Goal: Task Accomplishment & Management: Manage account settings

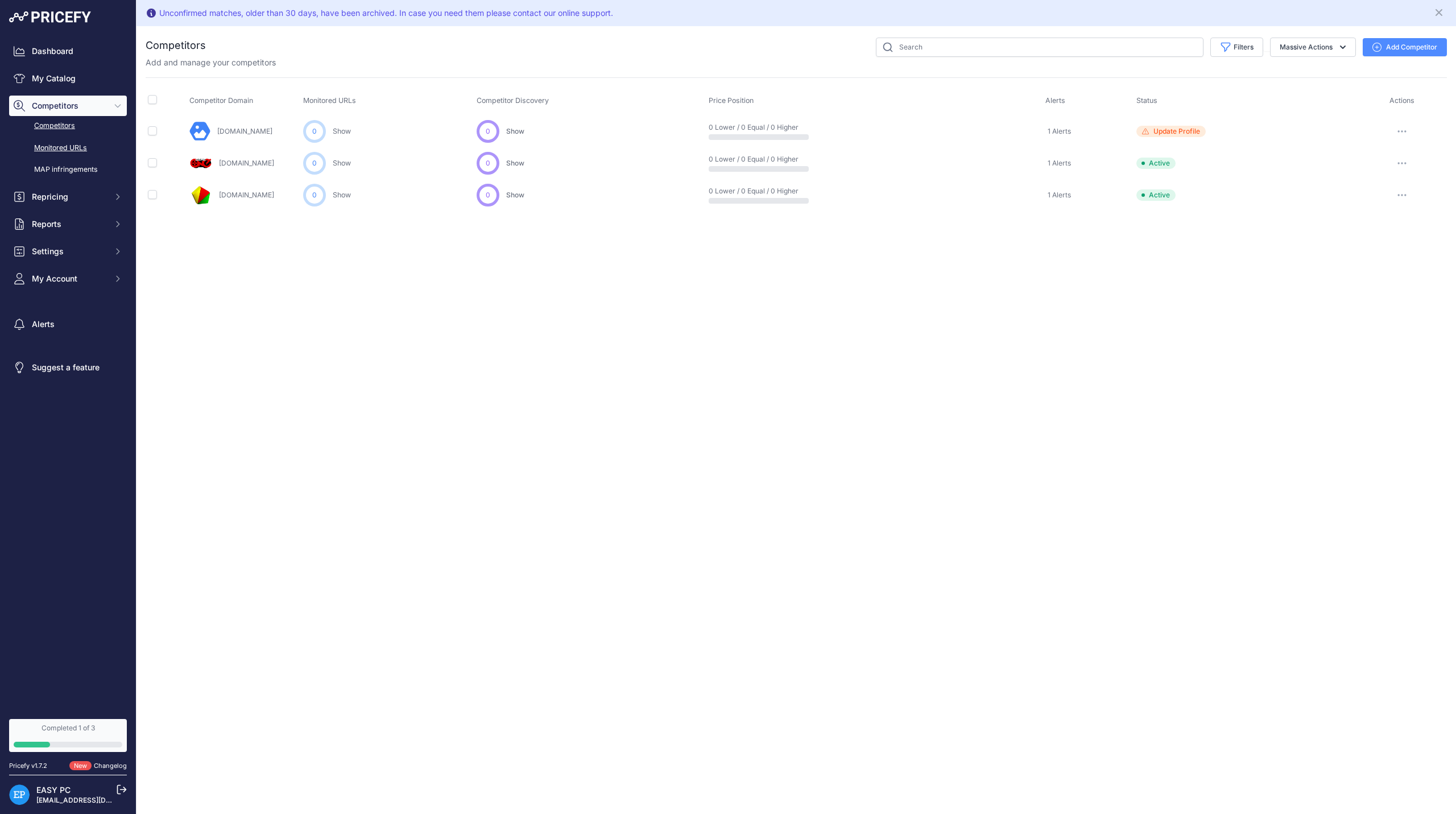
click at [66, 156] on link "Monitored URLs" at bounding box center [68, 148] width 118 height 20
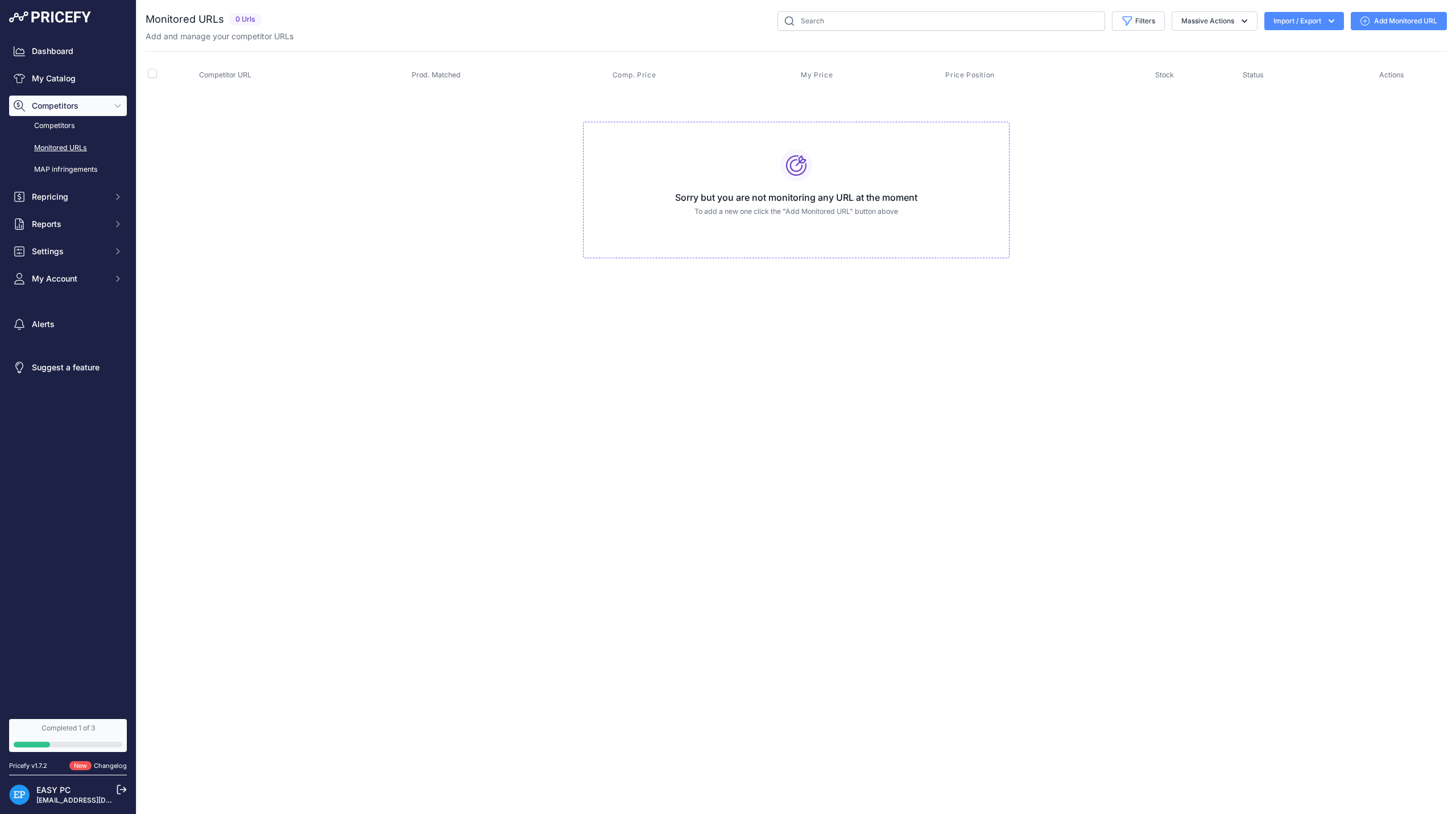
click at [1308, 25] on button "Import / Export" at bounding box center [1304, 21] width 80 height 18
click at [1383, 24] on link "Add Monitored URL" at bounding box center [1399, 21] width 96 height 18
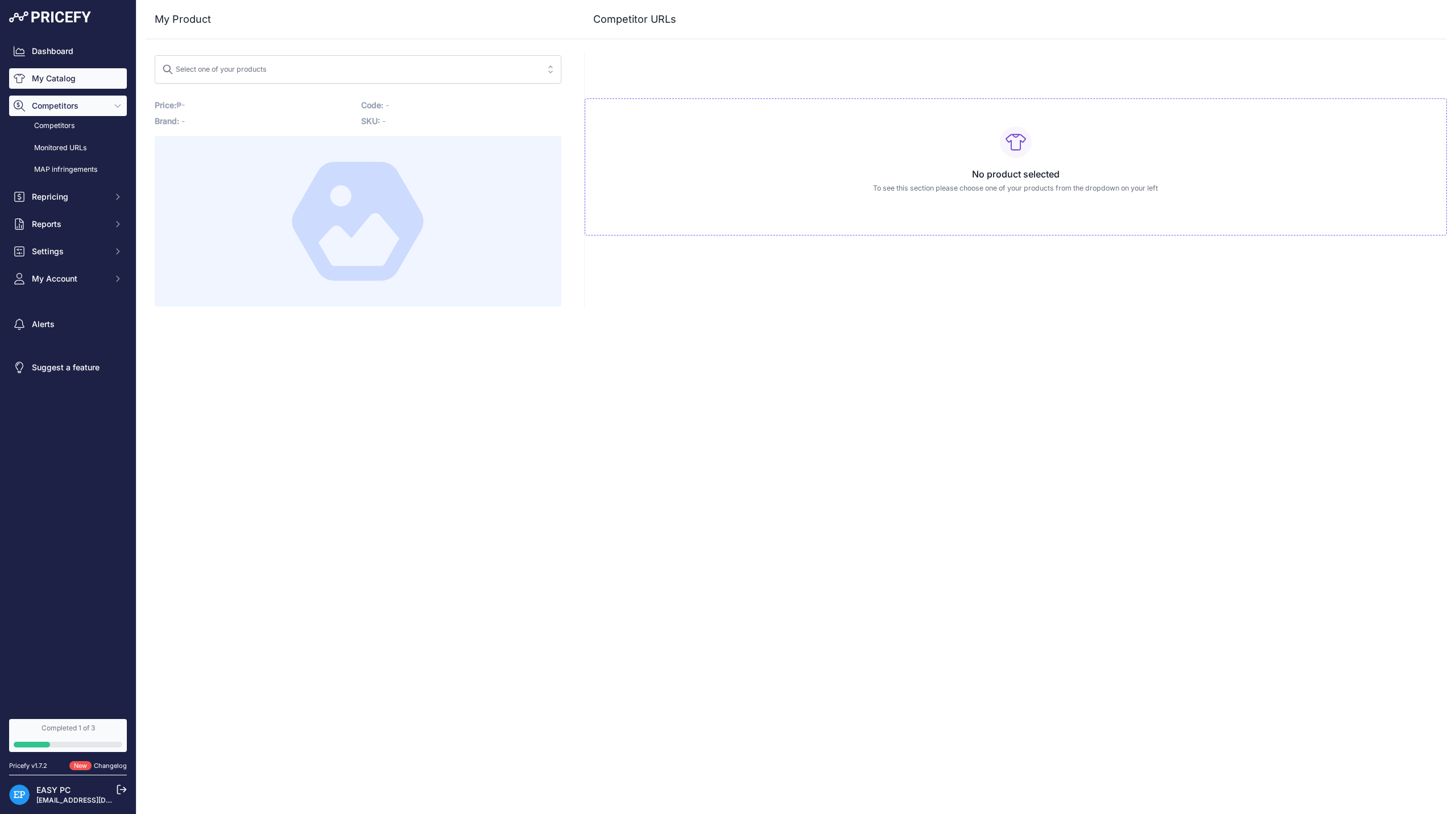
click at [65, 75] on link "My Catalog" at bounding box center [68, 78] width 118 height 21
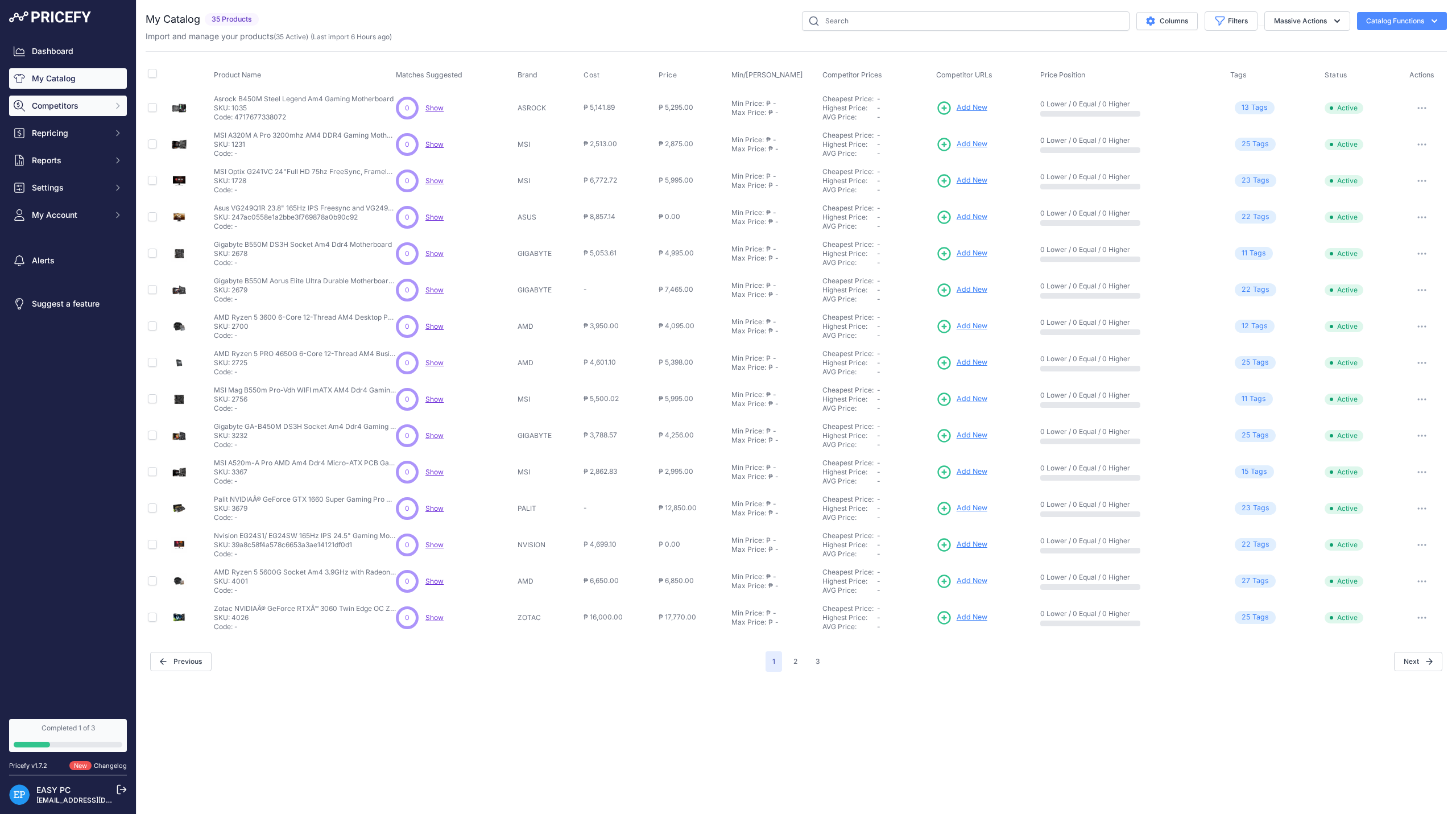
click at [74, 100] on span "Competitors" at bounding box center [69, 106] width 75 height 12
click at [78, 167] on link "MAP infringements" at bounding box center [68, 170] width 118 height 20
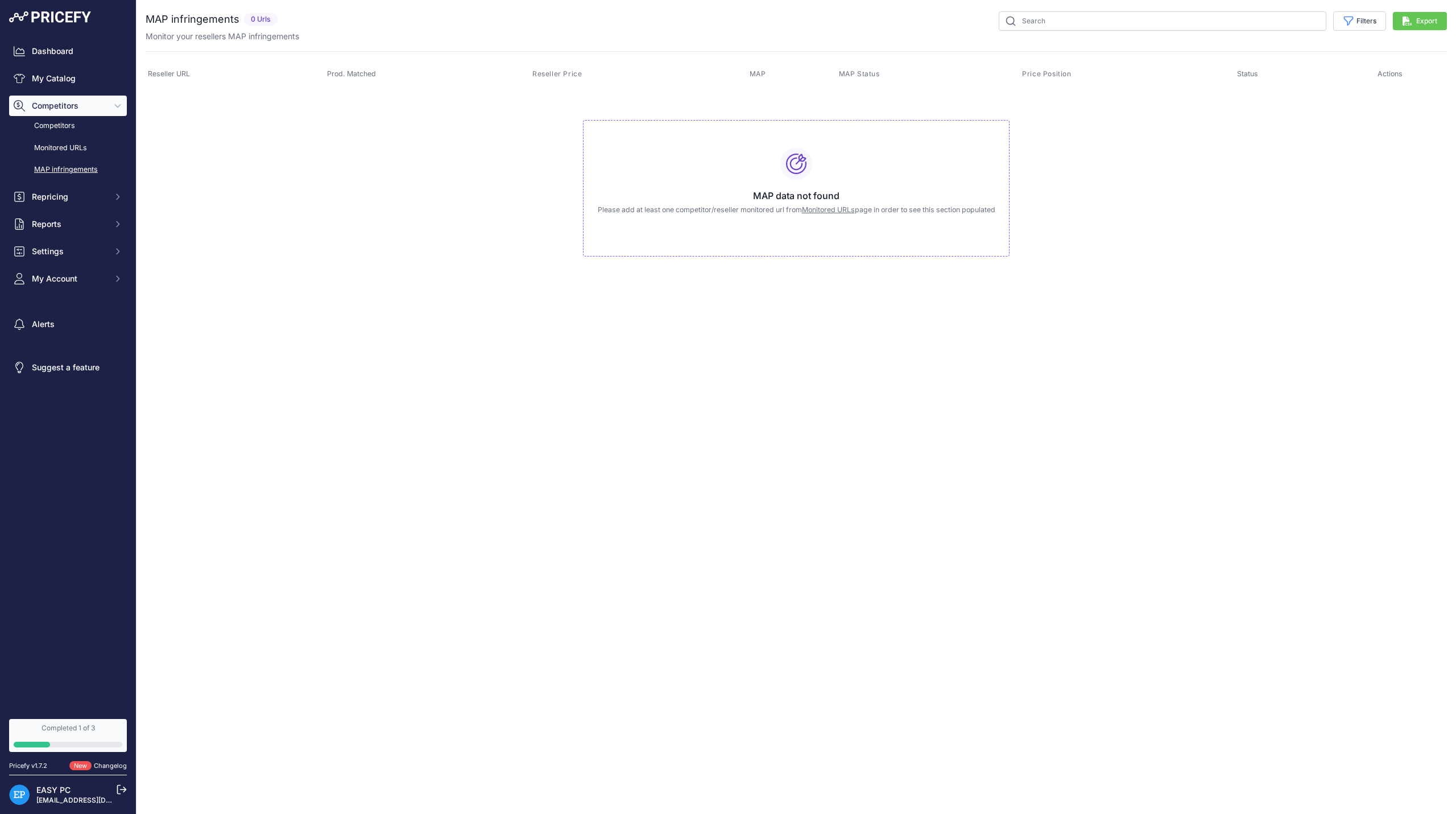
click at [823, 207] on link "Monitored URLs" at bounding box center [828, 210] width 53 height 9
click at [754, 172] on div "Sorry but you are not monitoring any URL at the moment To add a new one click t…" at bounding box center [796, 190] width 427 height 137
click at [1394, 19] on link "Add Monitored URL" at bounding box center [1399, 21] width 96 height 18
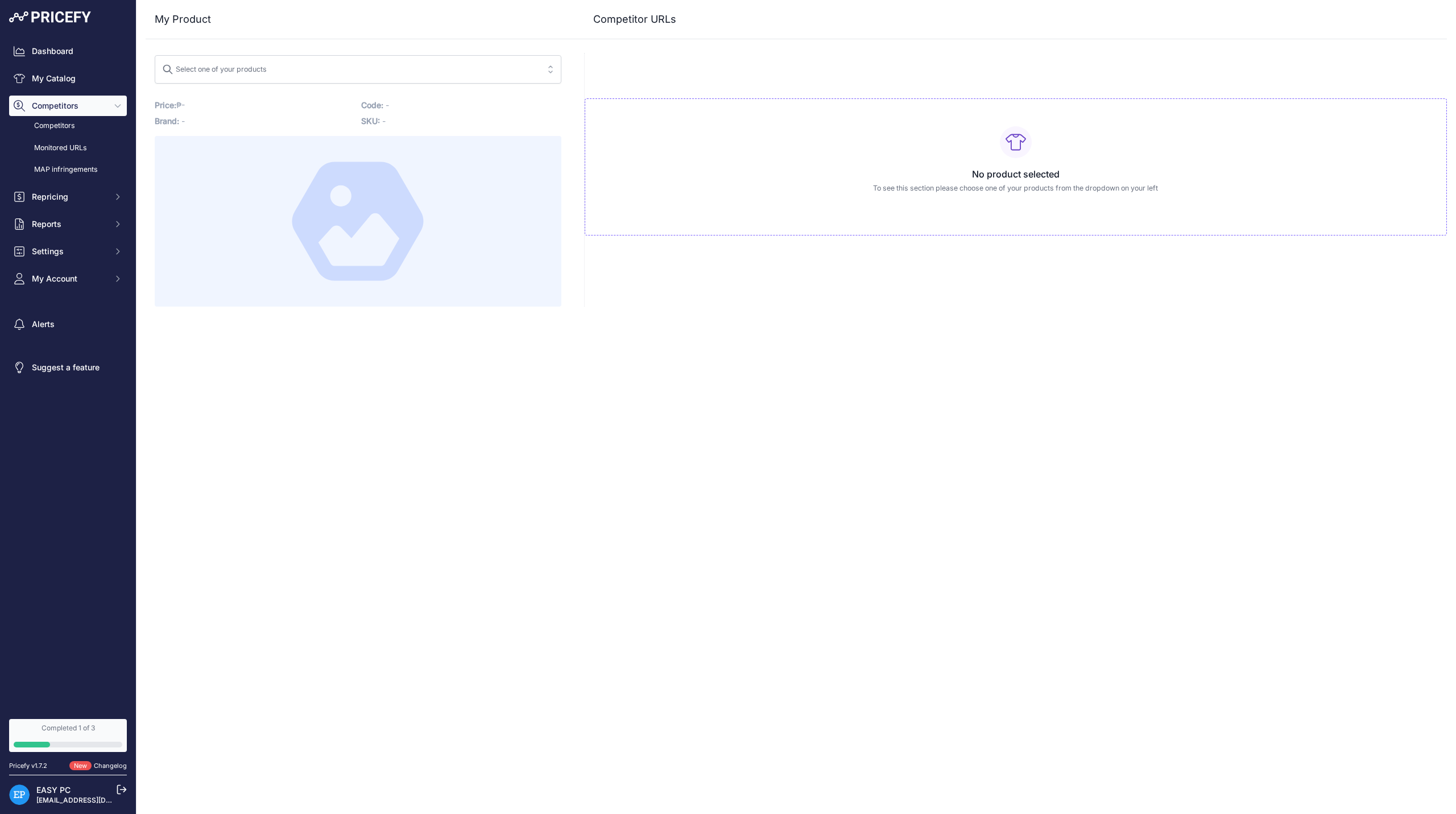
click at [998, 185] on p "To see this section please choose one of your products from the dropdown on you…" at bounding box center [1016, 188] width 843 height 11
click at [372, 79] on button "Select one of your products" at bounding box center [357, 69] width 407 height 29
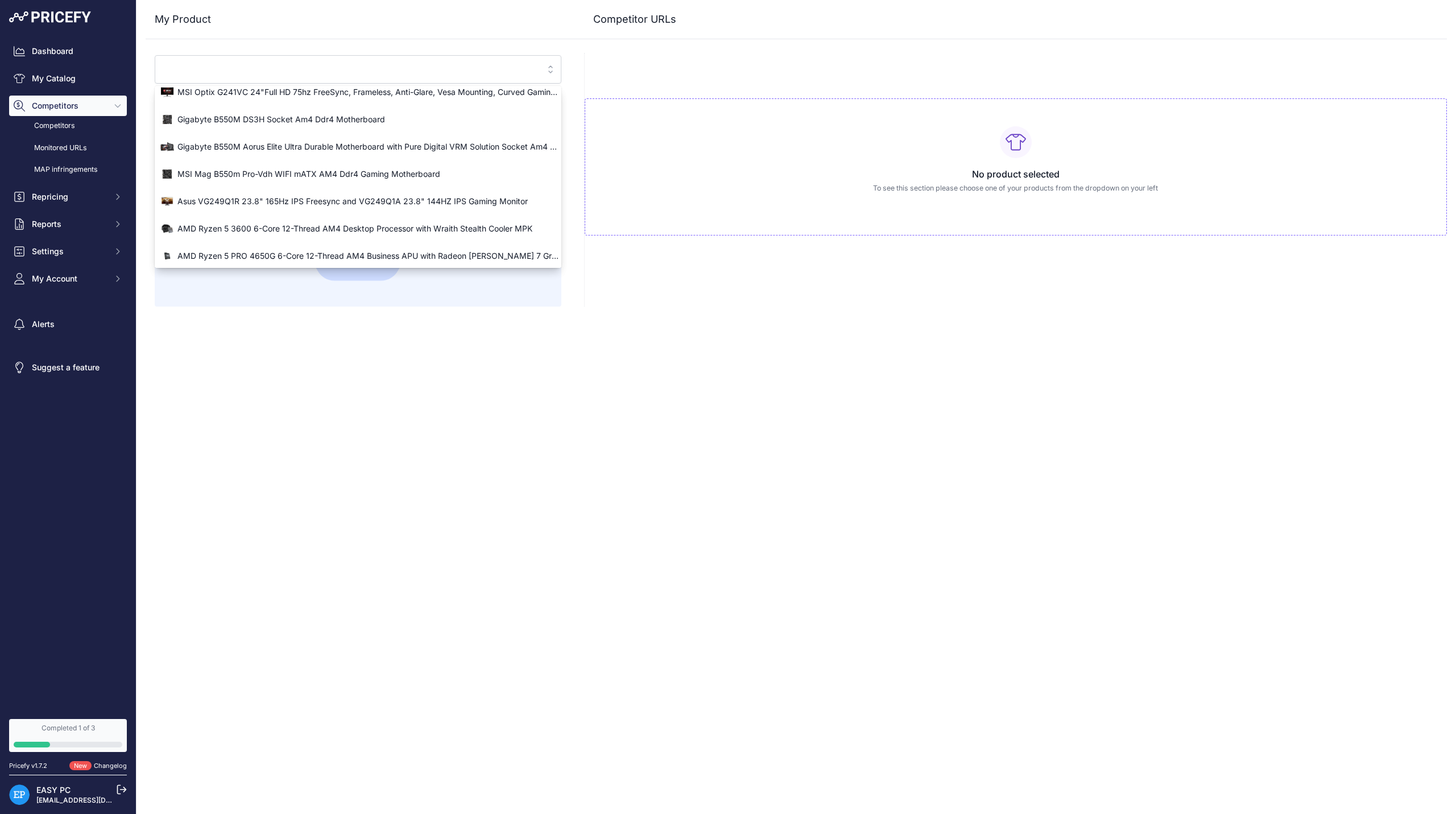
scroll to position [95, 0]
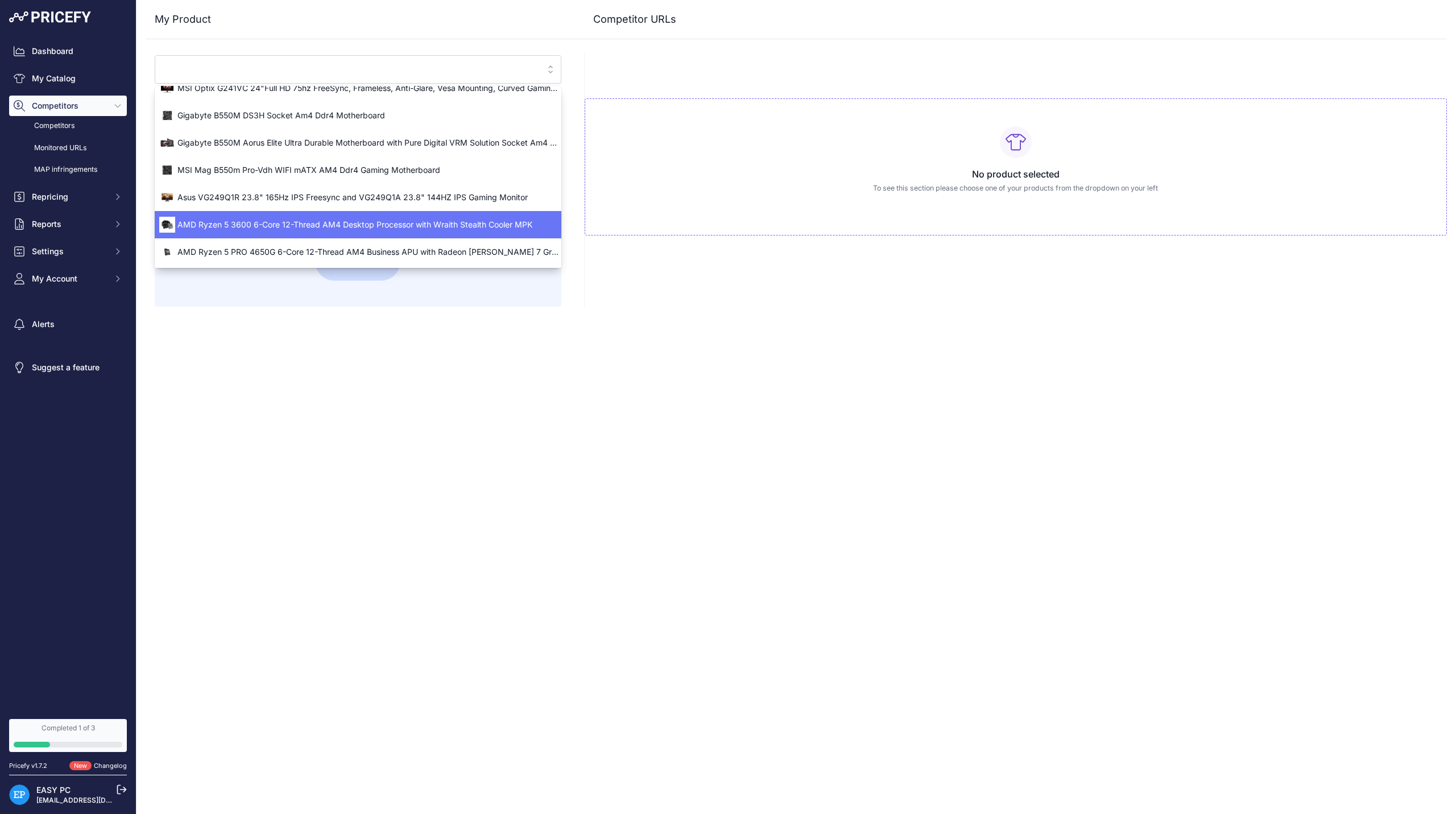
click at [364, 232] on div "AMD Ryzen 5 3600 6-Core 12-Thread AM4 Desktop Processor with Wraith Stealth Coo…" at bounding box center [357, 225] width 407 height 18
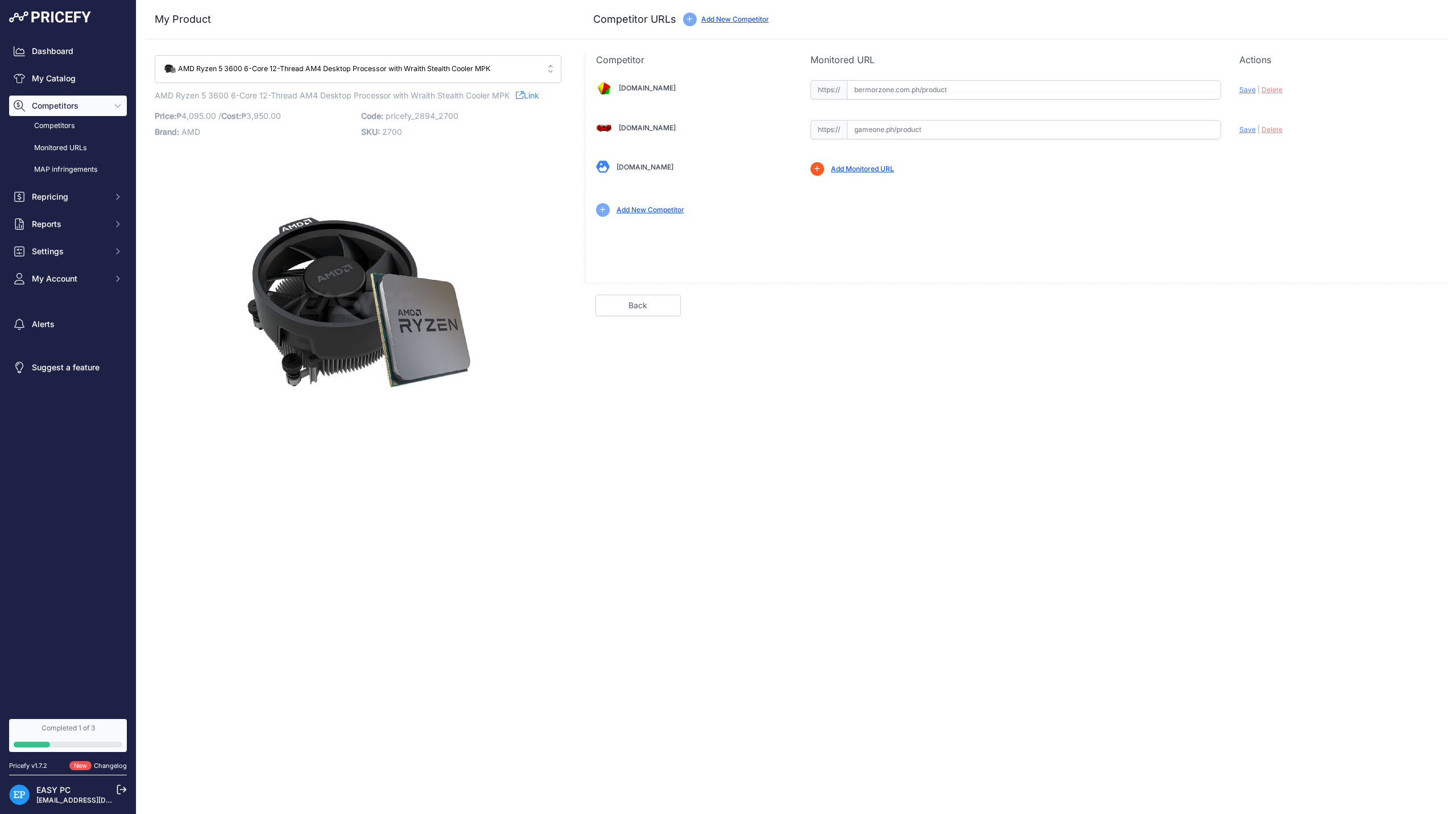
click at [519, 71] on span "AMD Ryzen 5 3600 6-Core 12-Thread AM4 Desktop Processor with Wraith Stealth Coo…" at bounding box center [350, 69] width 376 height 11
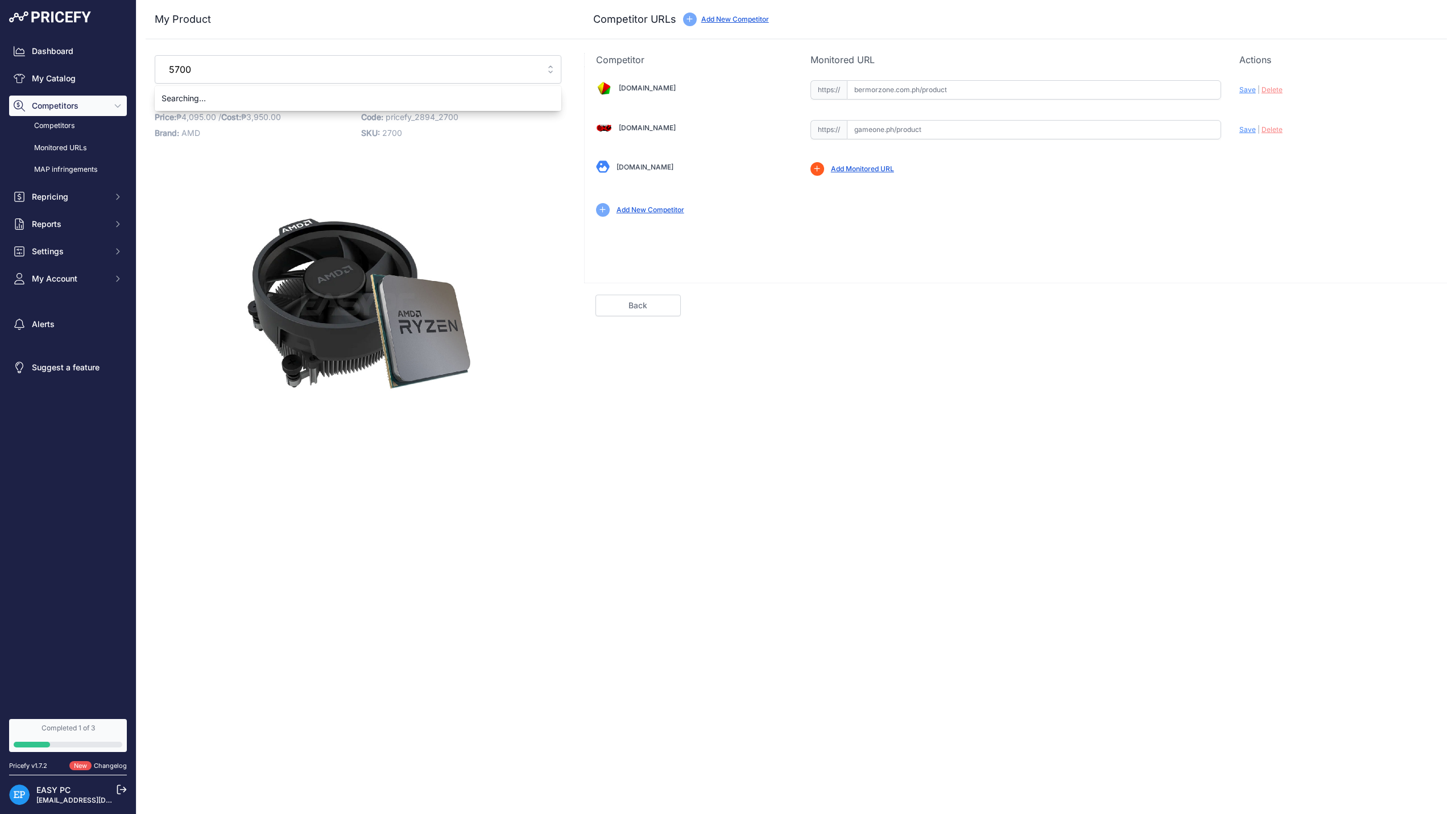
type input "5700x"
click at [526, 69] on input "5700x" at bounding box center [350, 69] width 376 height 18
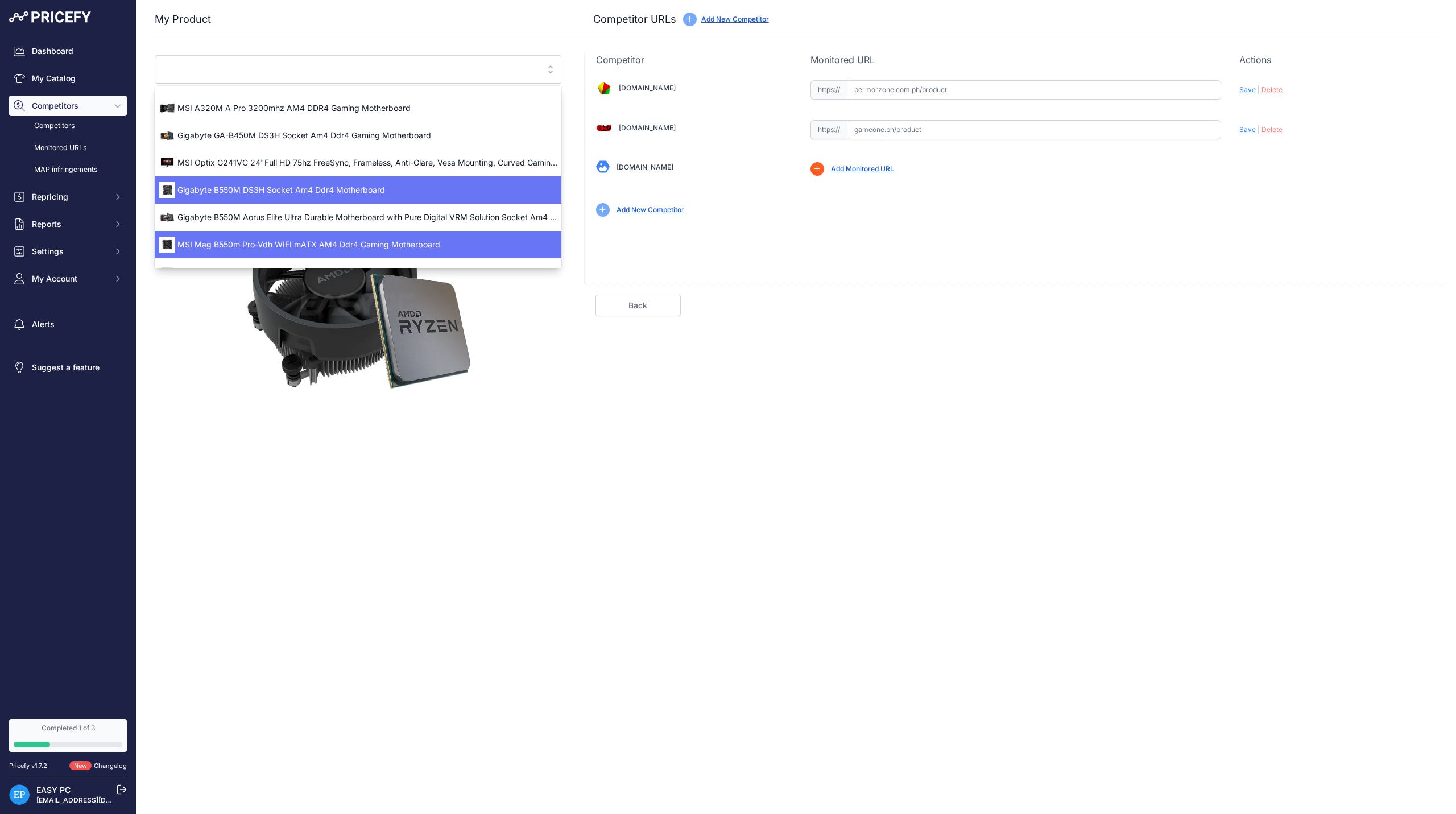
scroll to position [95, 0]
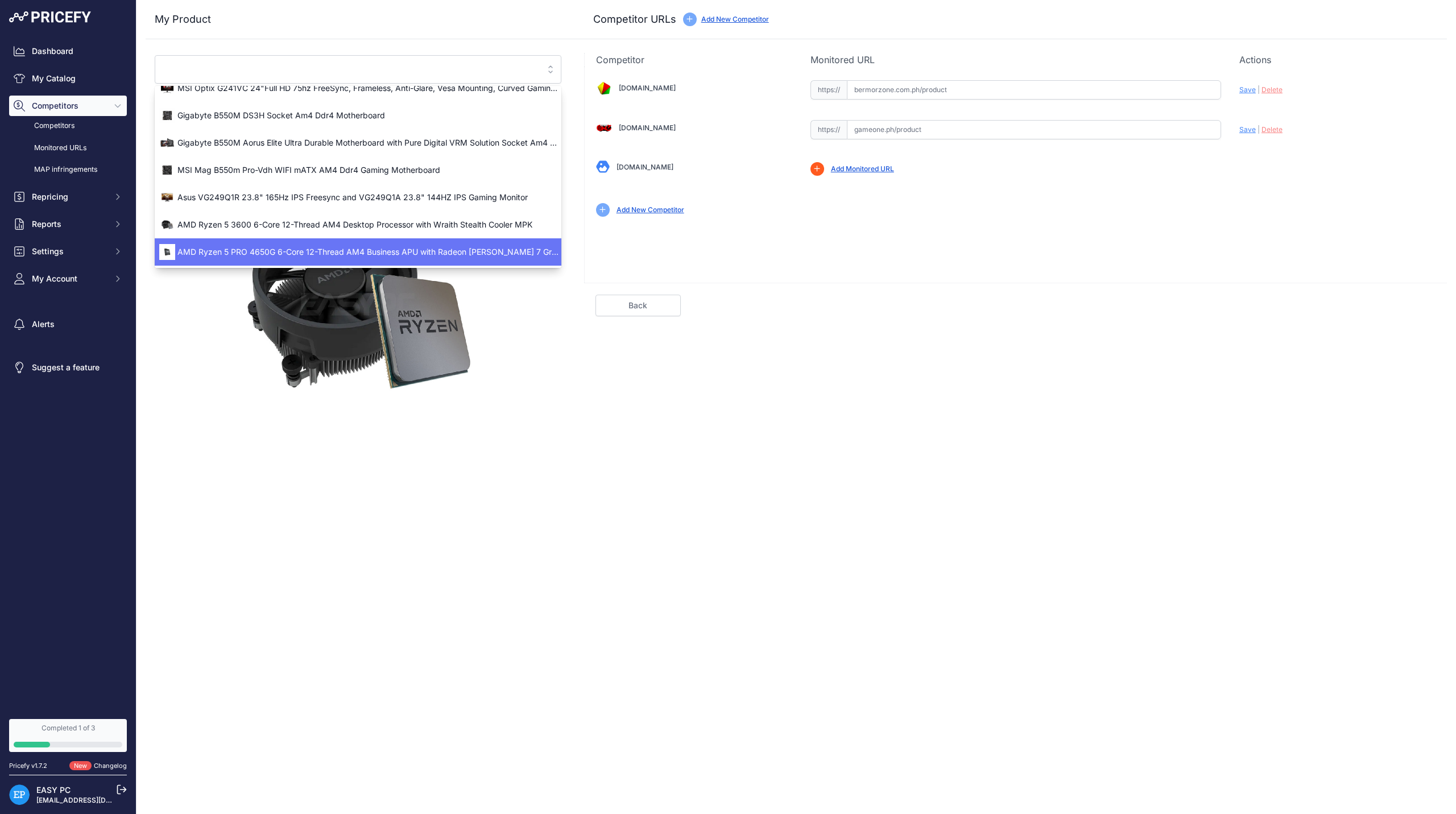
click at [351, 259] on div "AMD Ryzen 5 PRO 4650G 6-Core 12-Thread AM4 Business APU with Radeon [PERSON_NAM…" at bounding box center [357, 252] width 407 height 18
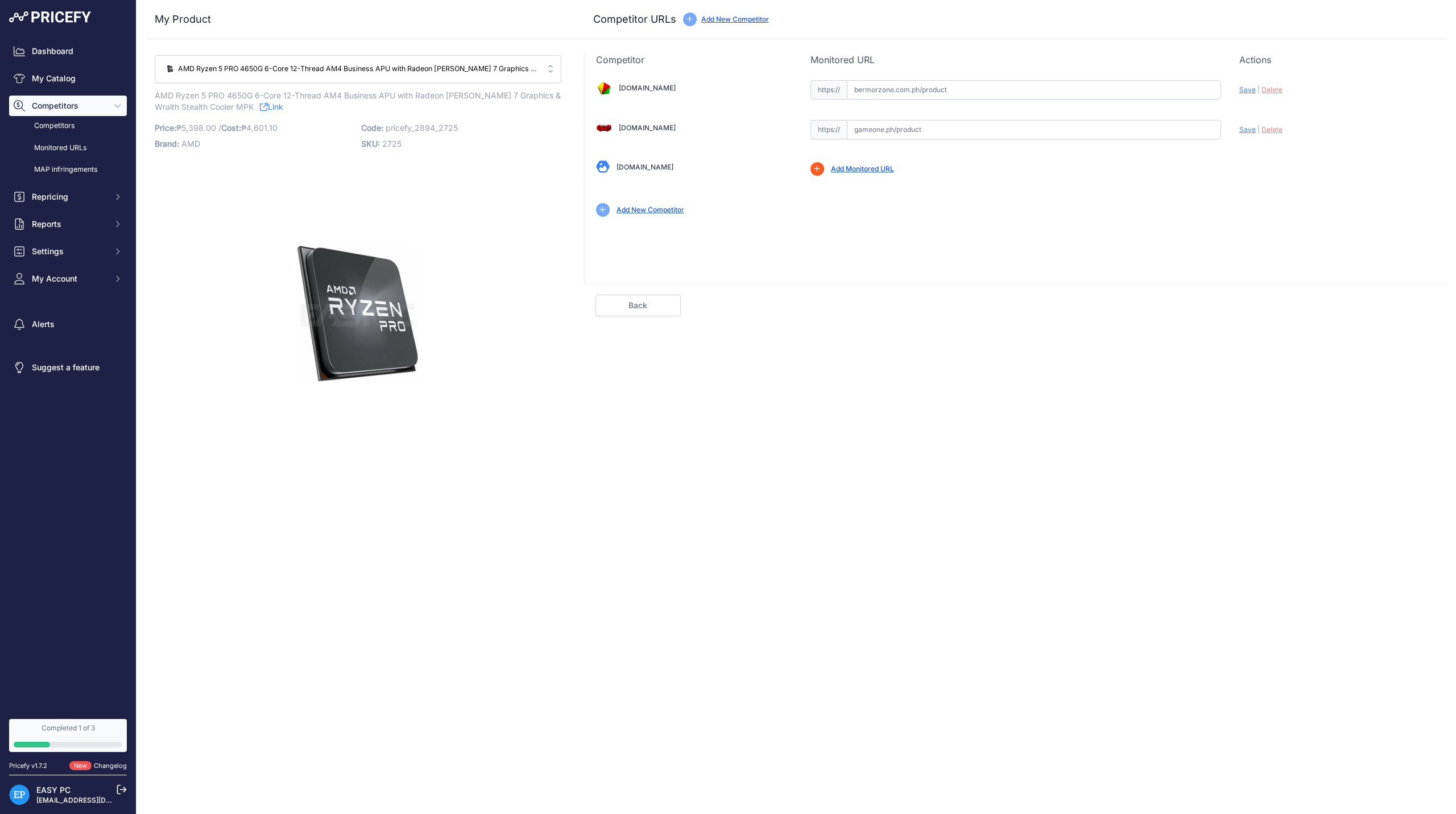
click at [1246, 85] on span "Save" at bounding box center [1247, 89] width 16 height 9
click at [1010, 93] on input "text" at bounding box center [1034, 90] width 374 height 19
drag, startPoint x: 252, startPoint y: 95, endPoint x: 133, endPoint y: 86, distance: 119.3
click at [133, 86] on div "Dashboard My Catalog Competitors Competitors Monitored URLs MAP infringements R…" at bounding box center [728, 407] width 1456 height 814
click at [188, 90] on span "AMD Ryzen 5 PRO 4650G 6-Core 12-Thread AM4 Business APU with Radeon [PERSON_NAM…" at bounding box center [357, 101] width 406 height 26
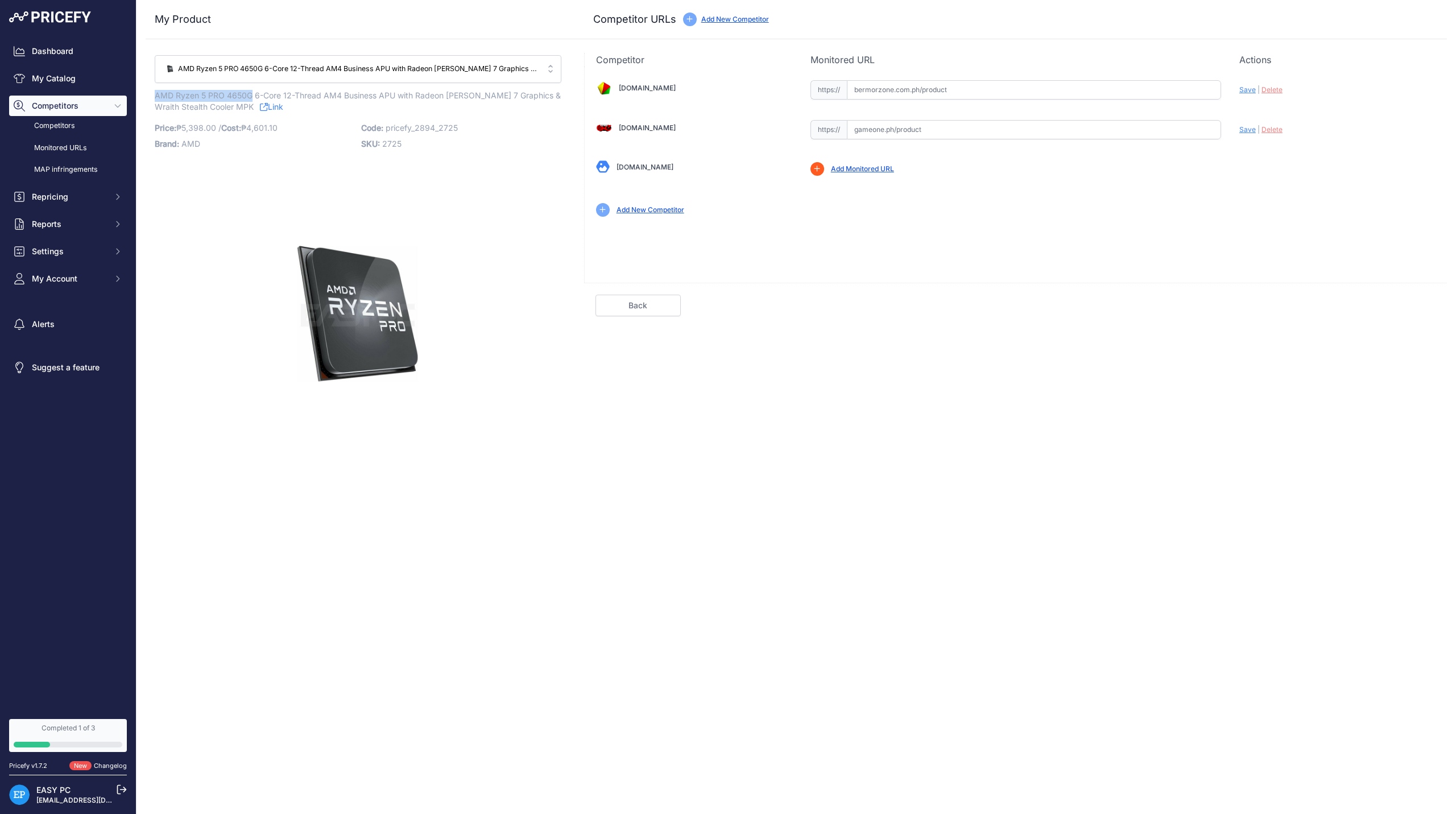
drag, startPoint x: 250, startPoint y: 94, endPoint x: 156, endPoint y: 91, distance: 94.0
click at [156, 91] on span "AMD Ryzen 5 PRO 4650G 6-Core 12-Thread AM4 Business APU with Radeon [PERSON_NAM…" at bounding box center [357, 101] width 406 height 26
copy span "AMD Ryzen 5 PRO 4650G"
drag, startPoint x: 971, startPoint y: 92, endPoint x: 729, endPoint y: 75, distance: 242.6
click at [729, 75] on div "Bermorzone.com.ph Valid Save" at bounding box center [1016, 147] width 862 height 162
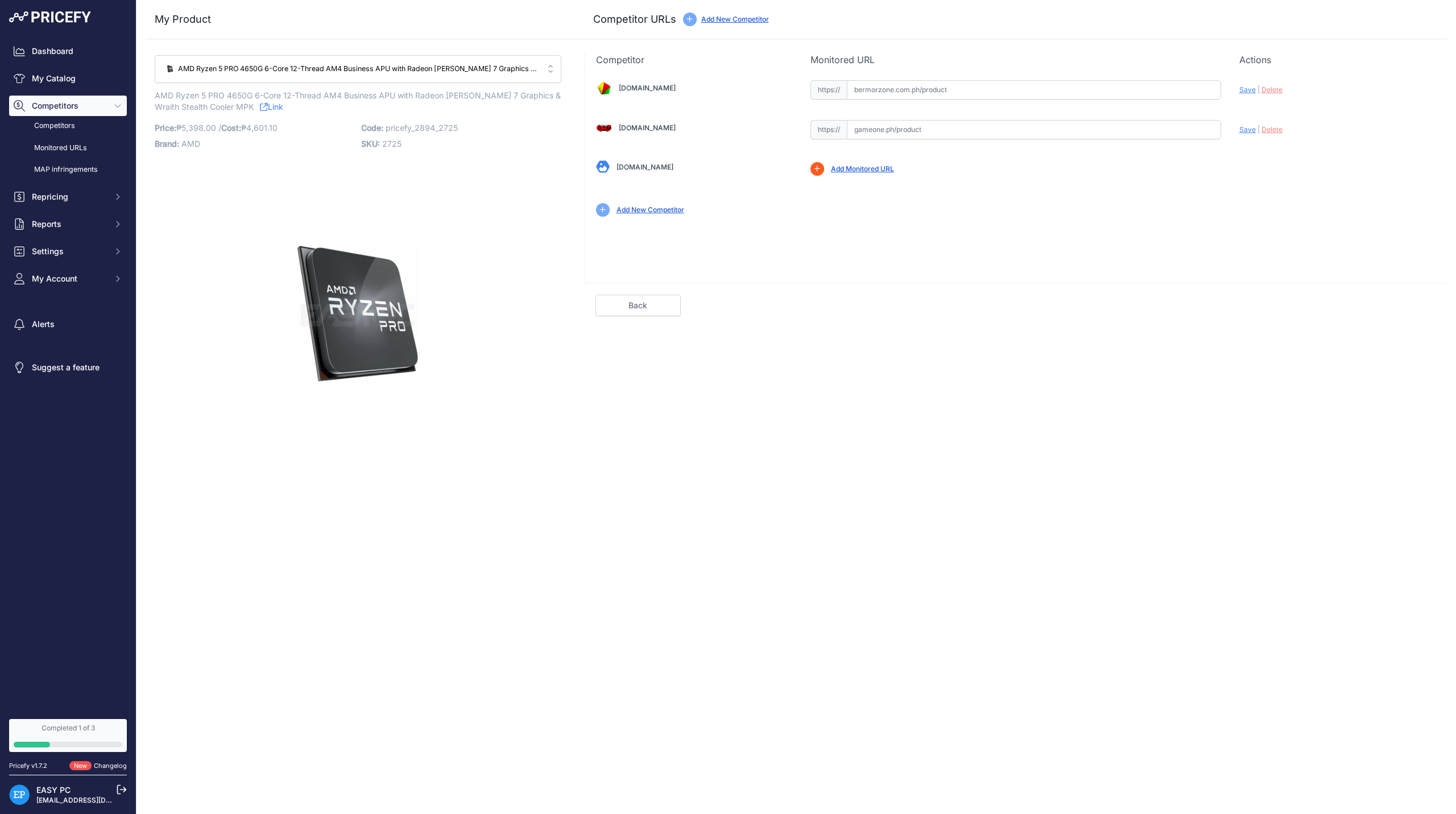
paste input "https://bermorzone.com.ph/shop/processors/amd-processors/amd-ryzen-5-pro-4650g-…"
click at [1252, 89] on span "Save" at bounding box center [1247, 89] width 16 height 9
type input "[URL][DOMAIN_NAME]"
click at [1360, 333] on div "Competitor Monitored URL Actions Valid Please insert URL Save | Delete Valid" at bounding box center [1015, 262] width 863 height 419
click at [1382, 311] on link "Done" at bounding box center [1393, 306] width 85 height 22
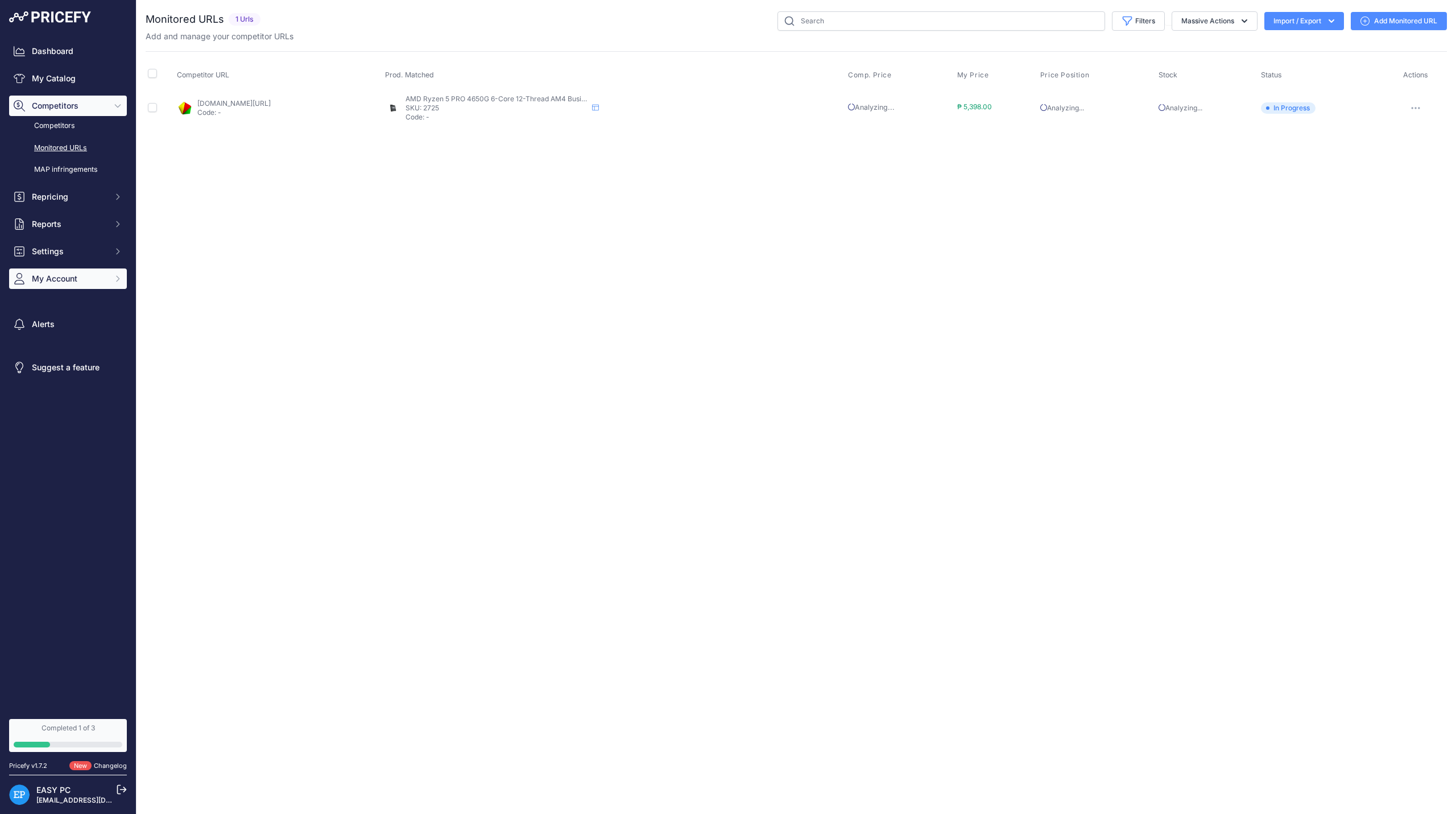
click at [70, 274] on span "My Account" at bounding box center [69, 278] width 75 height 12
click at [68, 384] on link "Billing" at bounding box center [68, 386] width 118 height 20
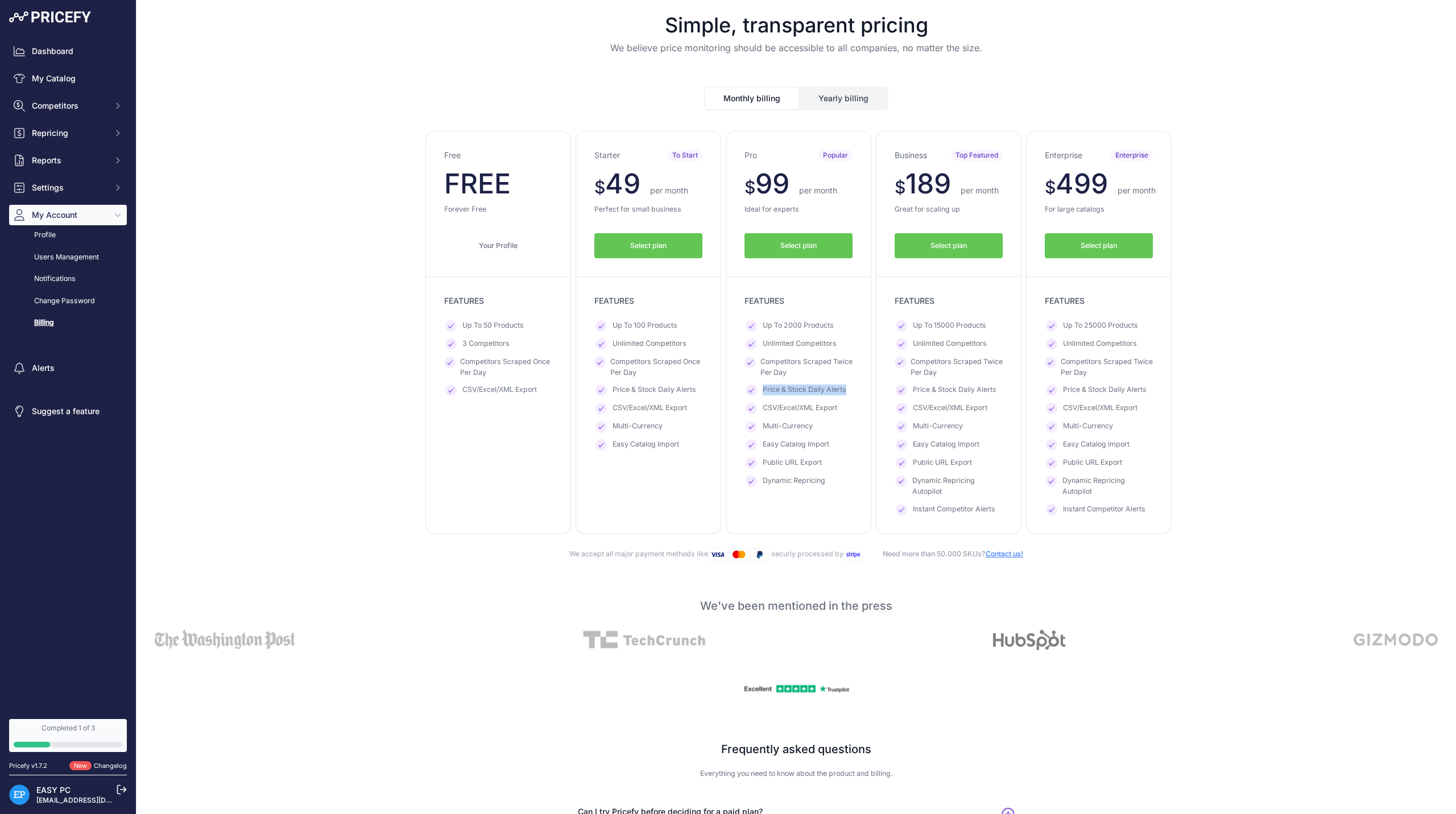
drag, startPoint x: 838, startPoint y: 388, endPoint x: 750, endPoint y: 388, distance: 88.0
click at [750, 388] on li "Price & Stock Daily Alerts" at bounding box center [799, 390] width 108 height 12
drag, startPoint x: 823, startPoint y: 374, endPoint x: 738, endPoint y: 338, distance: 92.3
click at [738, 338] on div "Pro Popular $ 99 $ 99 per month FREE $ 1188 891 Select plan" at bounding box center [799, 332] width 146 height 403
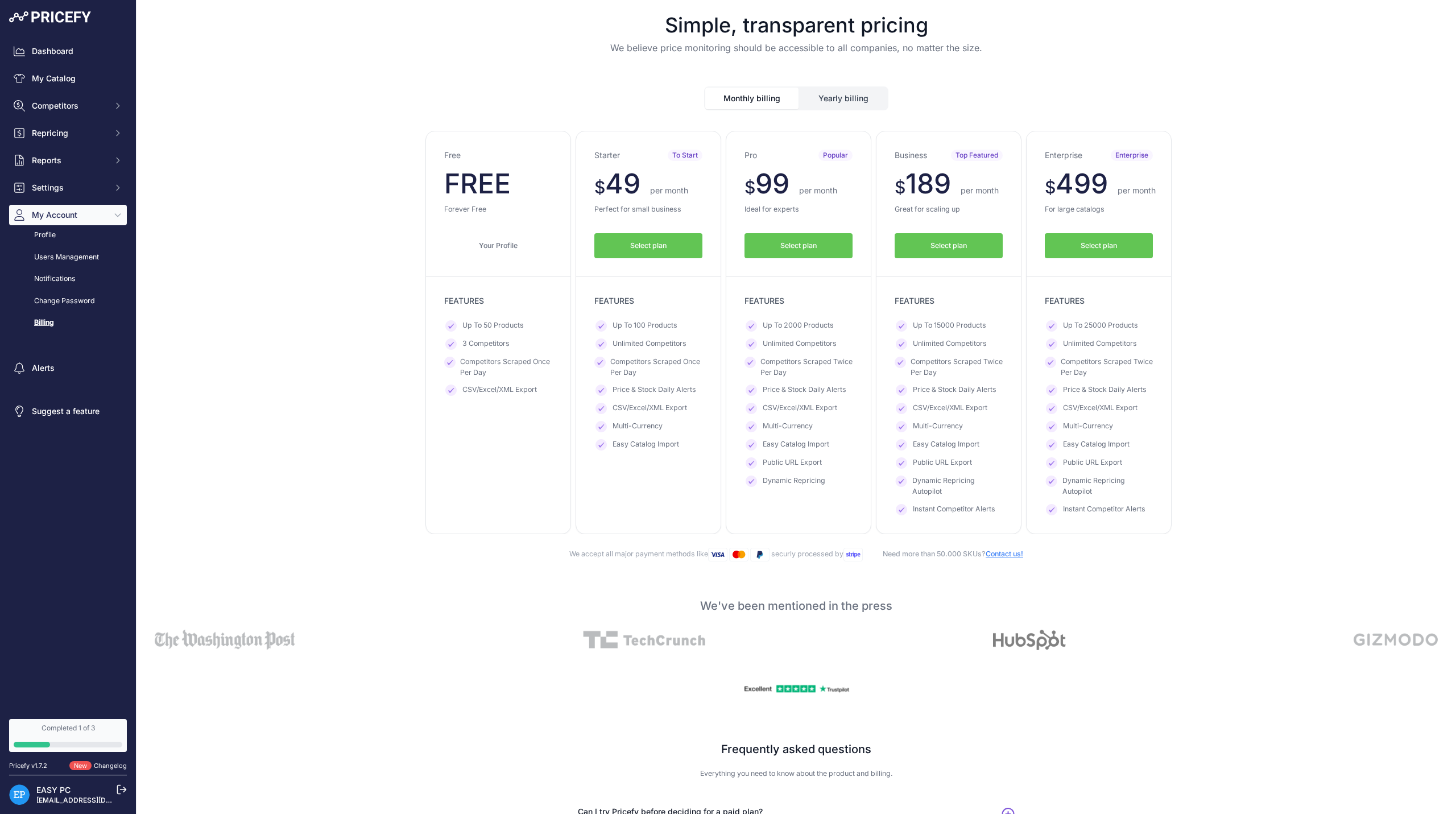
click at [111, 763] on link "Changelog" at bounding box center [110, 765] width 33 height 8
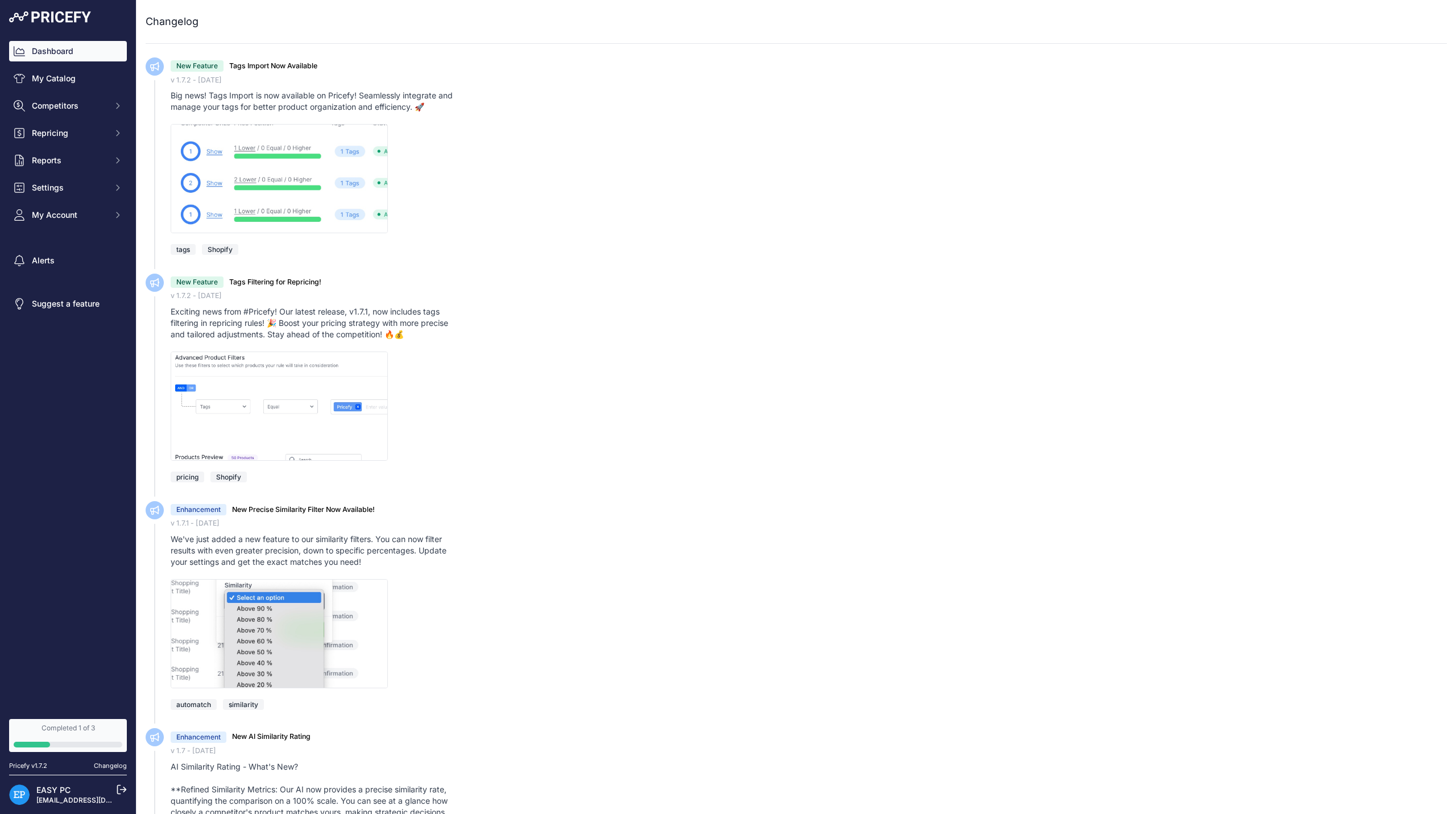
click at [61, 55] on link "Dashboard" at bounding box center [68, 51] width 118 height 21
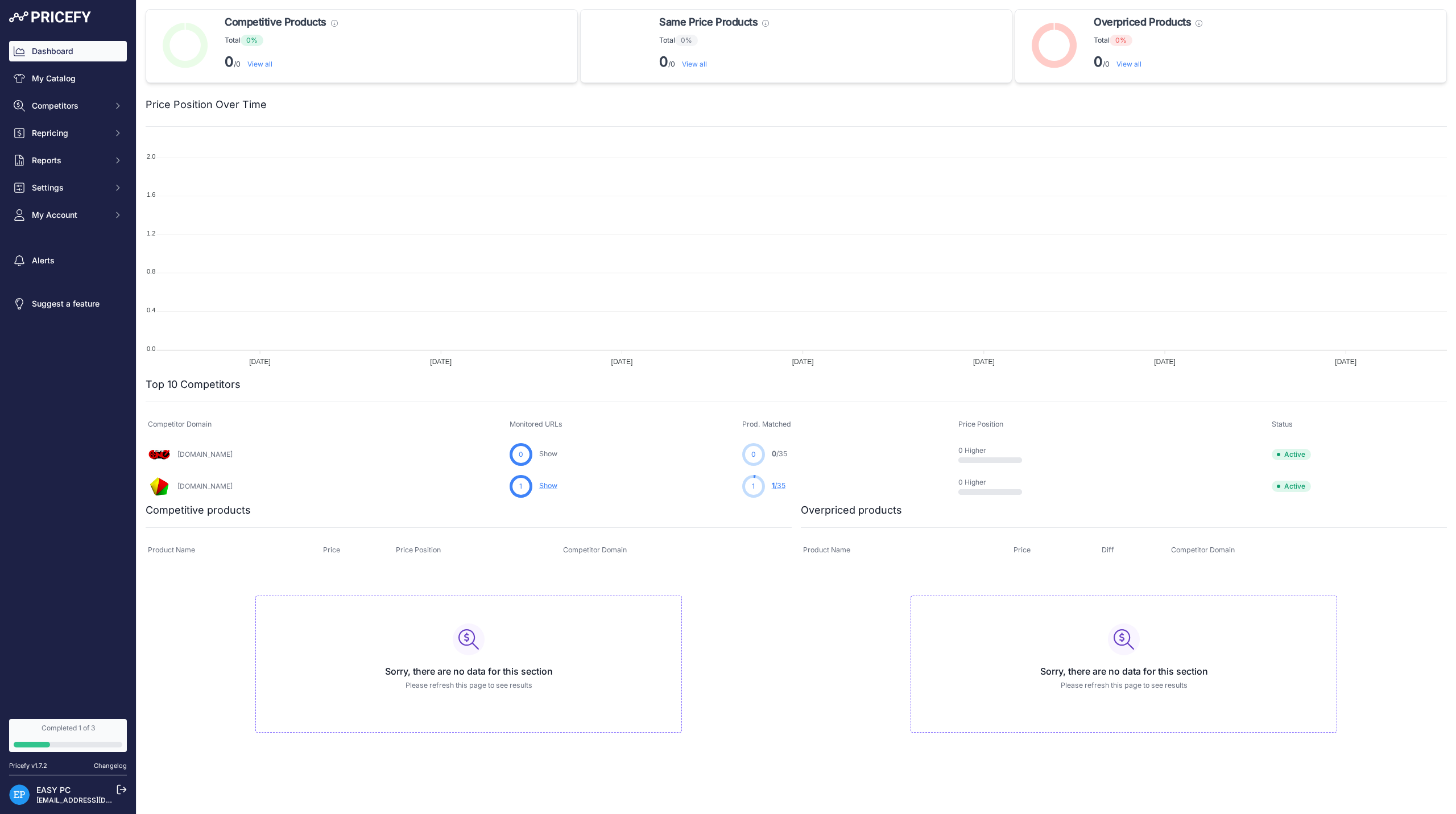
click at [785, 484] on link "1 /35" at bounding box center [779, 486] width 13 height 9
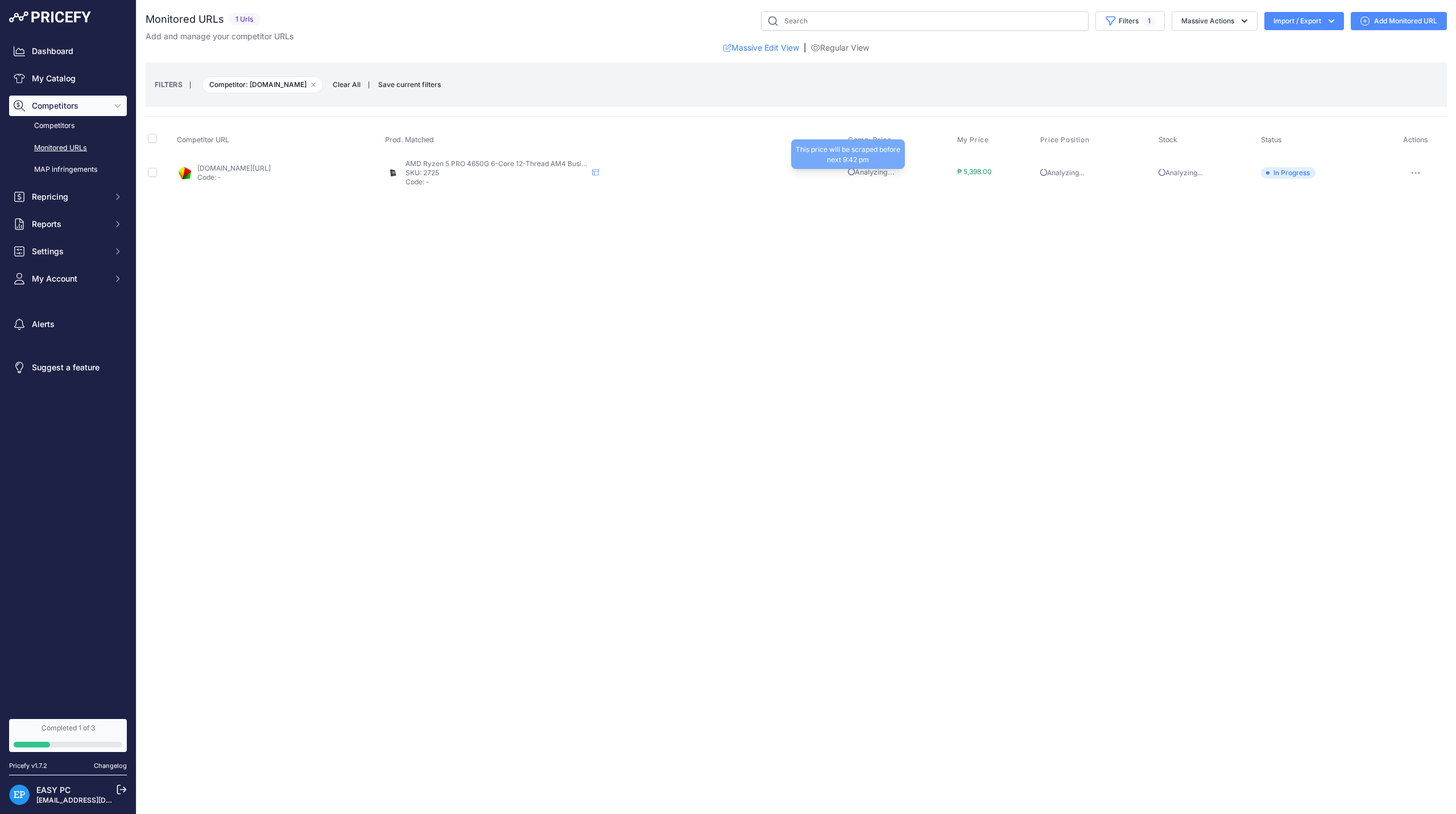
click at [895, 172] on span "Analyzing..." at bounding box center [871, 172] width 47 height 9
click at [61, 177] on link "MAP infringements" at bounding box center [68, 170] width 118 height 20
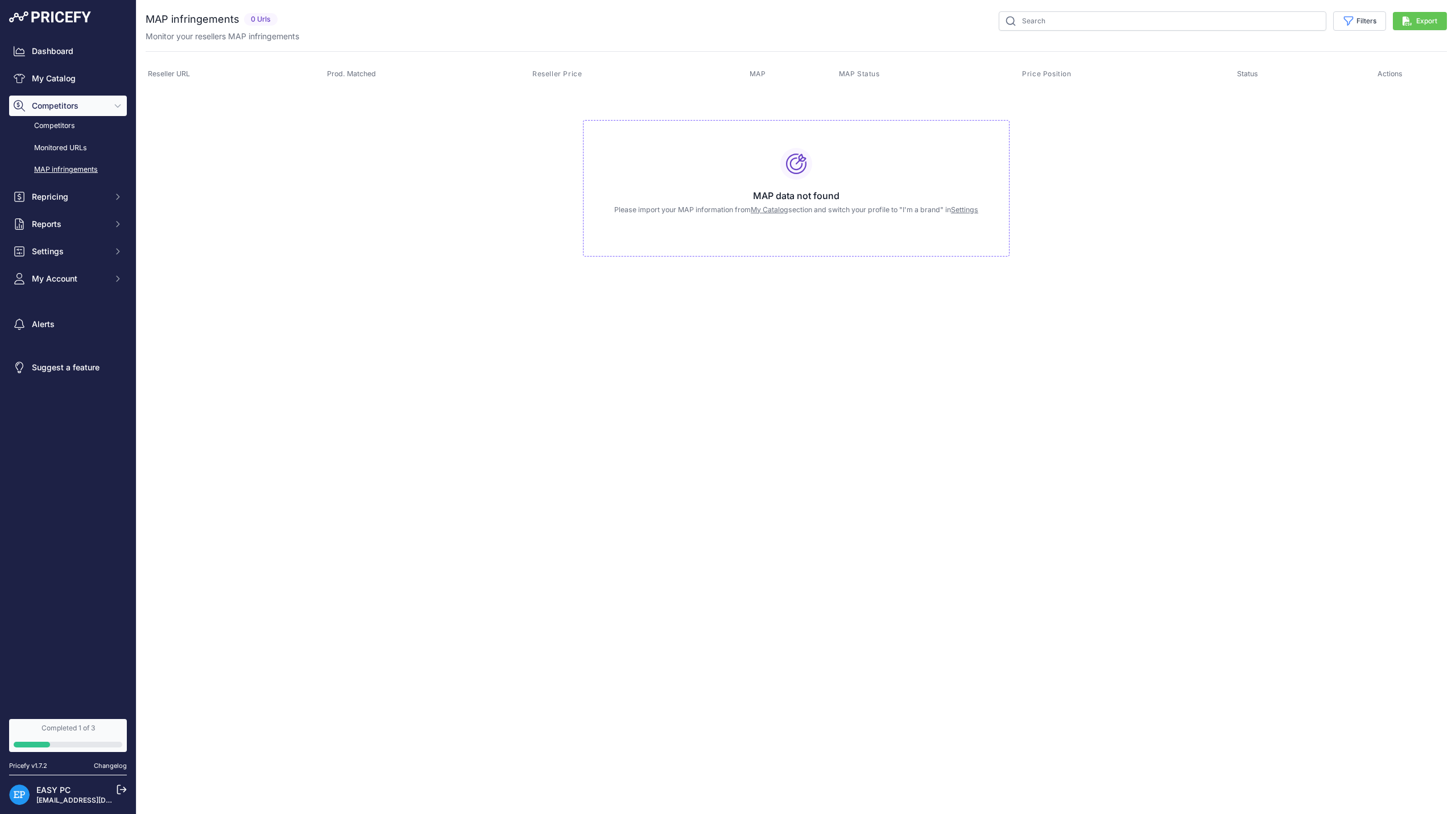
click at [793, 161] on icon at bounding box center [796, 164] width 21 height 21
click at [960, 212] on link "Settings" at bounding box center [964, 210] width 27 height 9
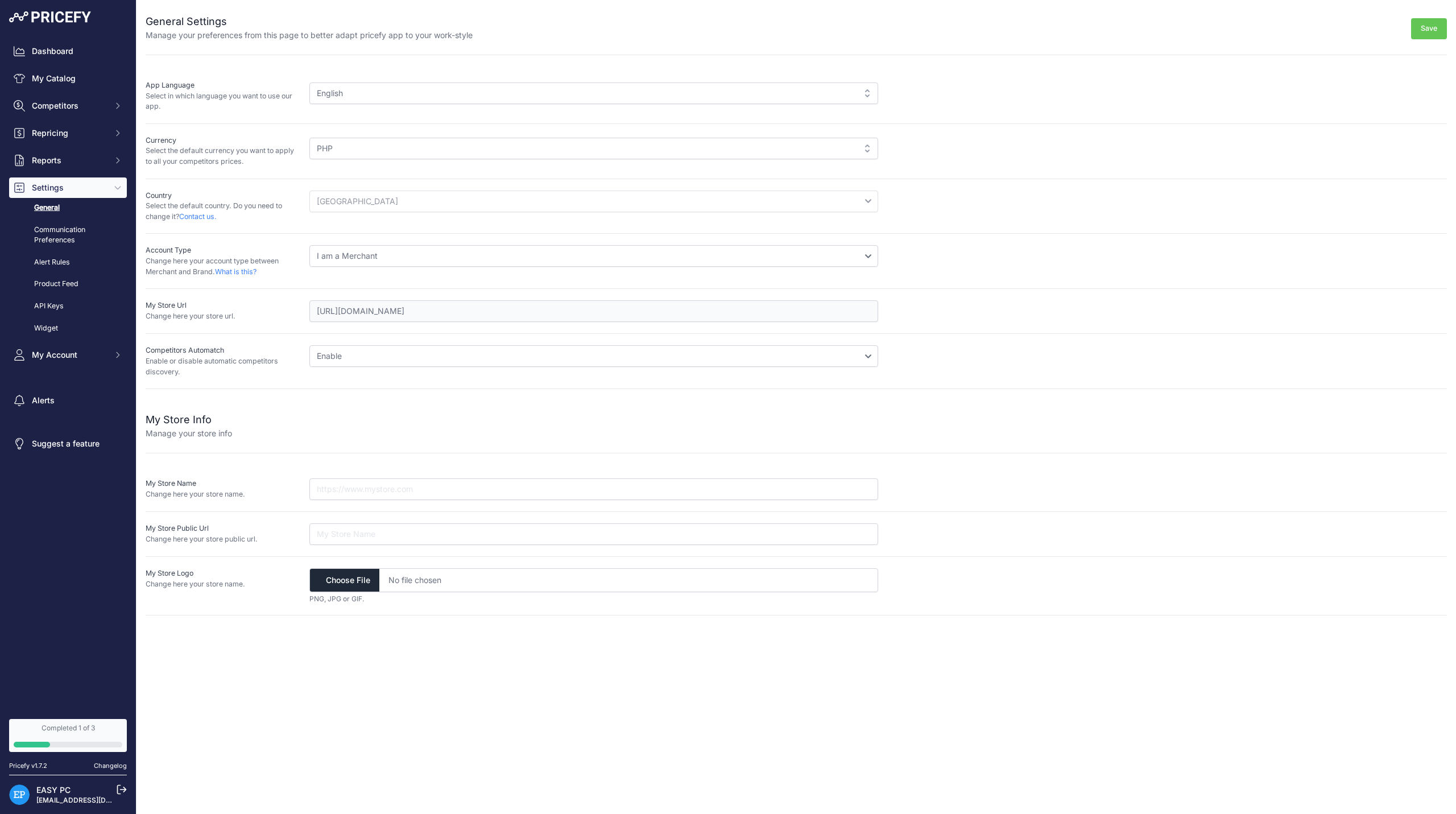
click at [376, 353] on select "Disable Enable" at bounding box center [594, 356] width 569 height 22
click at [78, 230] on link "Communication Preferences" at bounding box center [68, 235] width 118 height 30
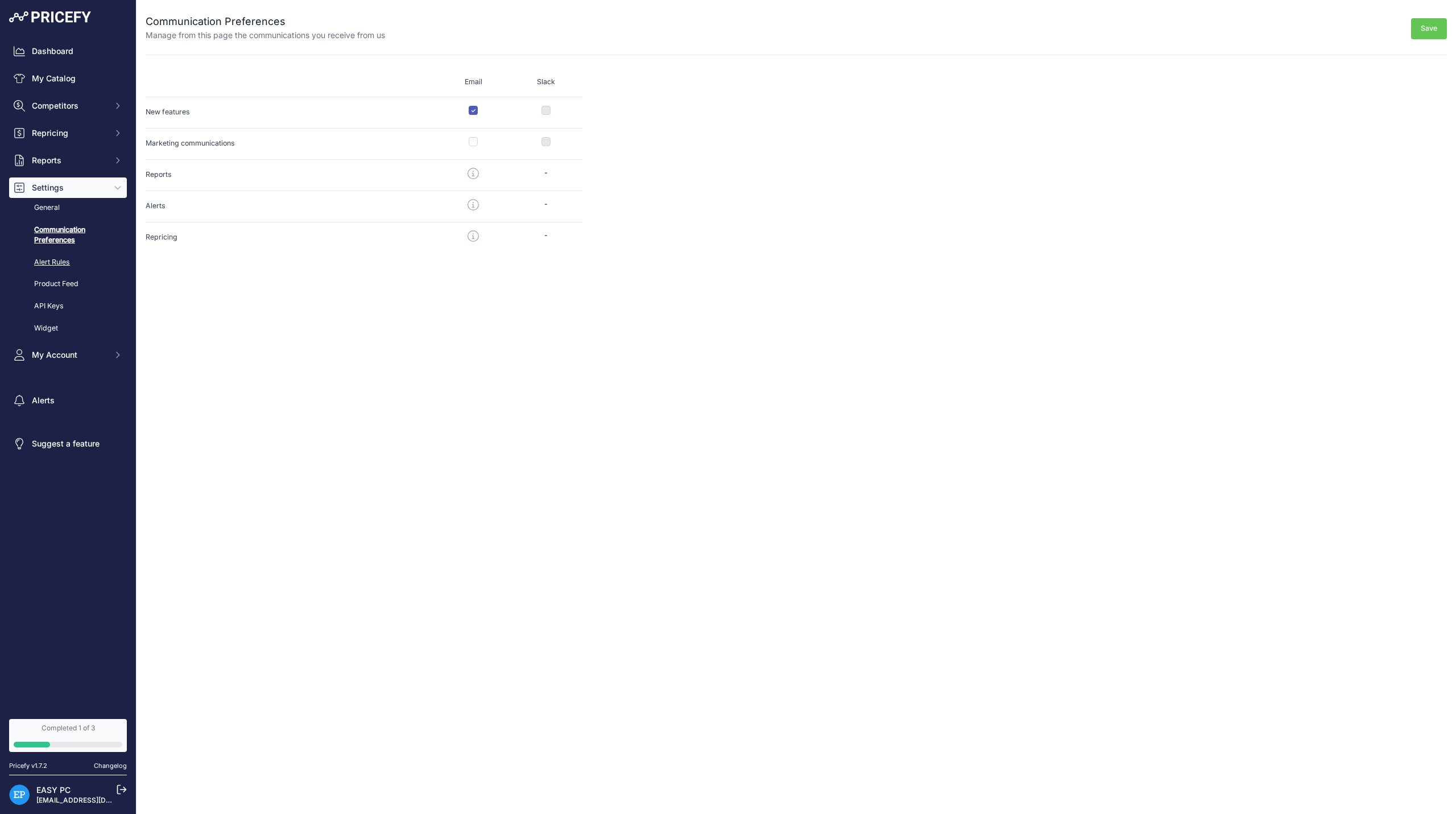
click at [60, 269] on link "Alert Rules" at bounding box center [68, 262] width 118 height 20
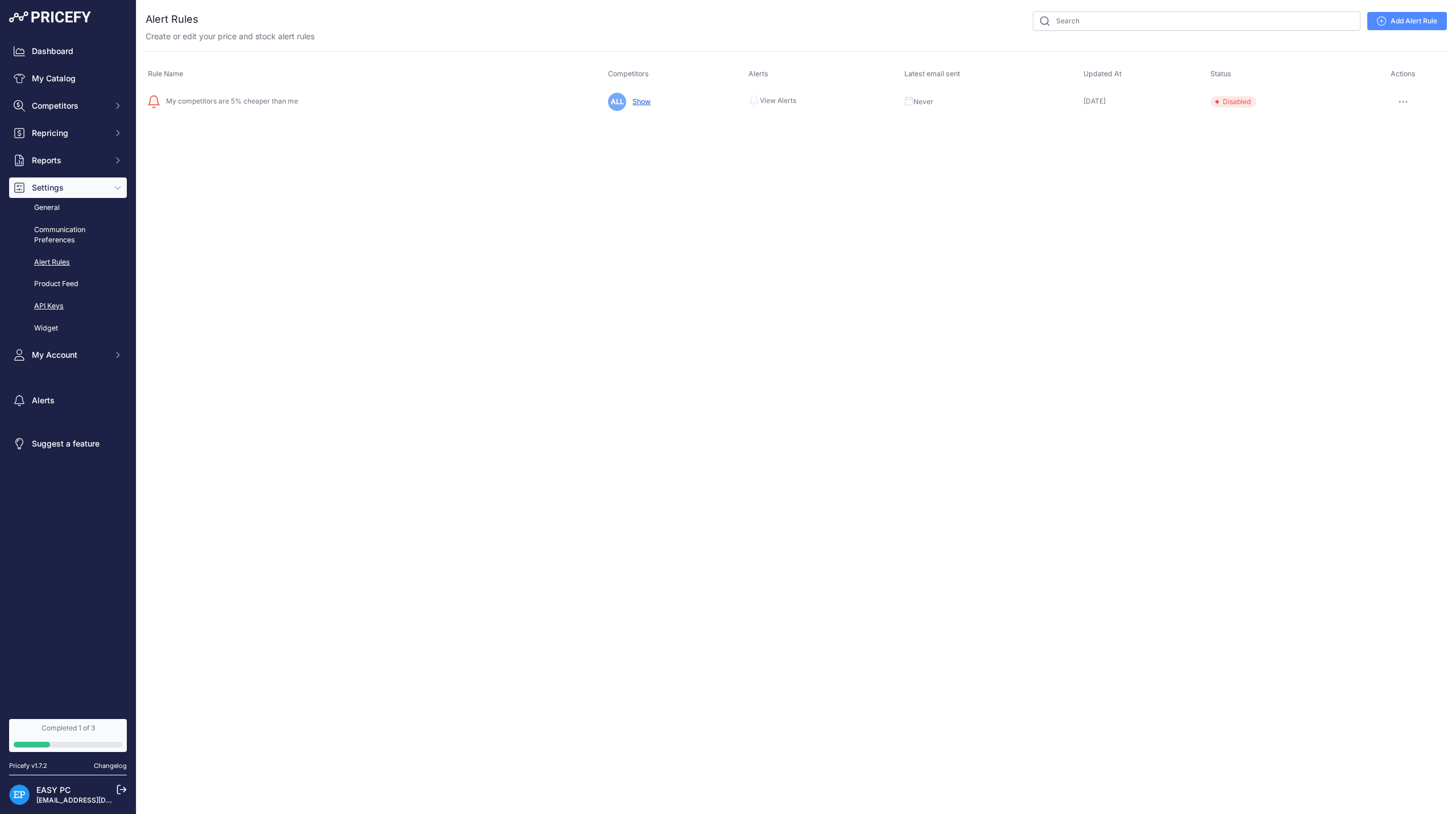
click at [61, 311] on link "API Keys" at bounding box center [68, 306] width 118 height 20
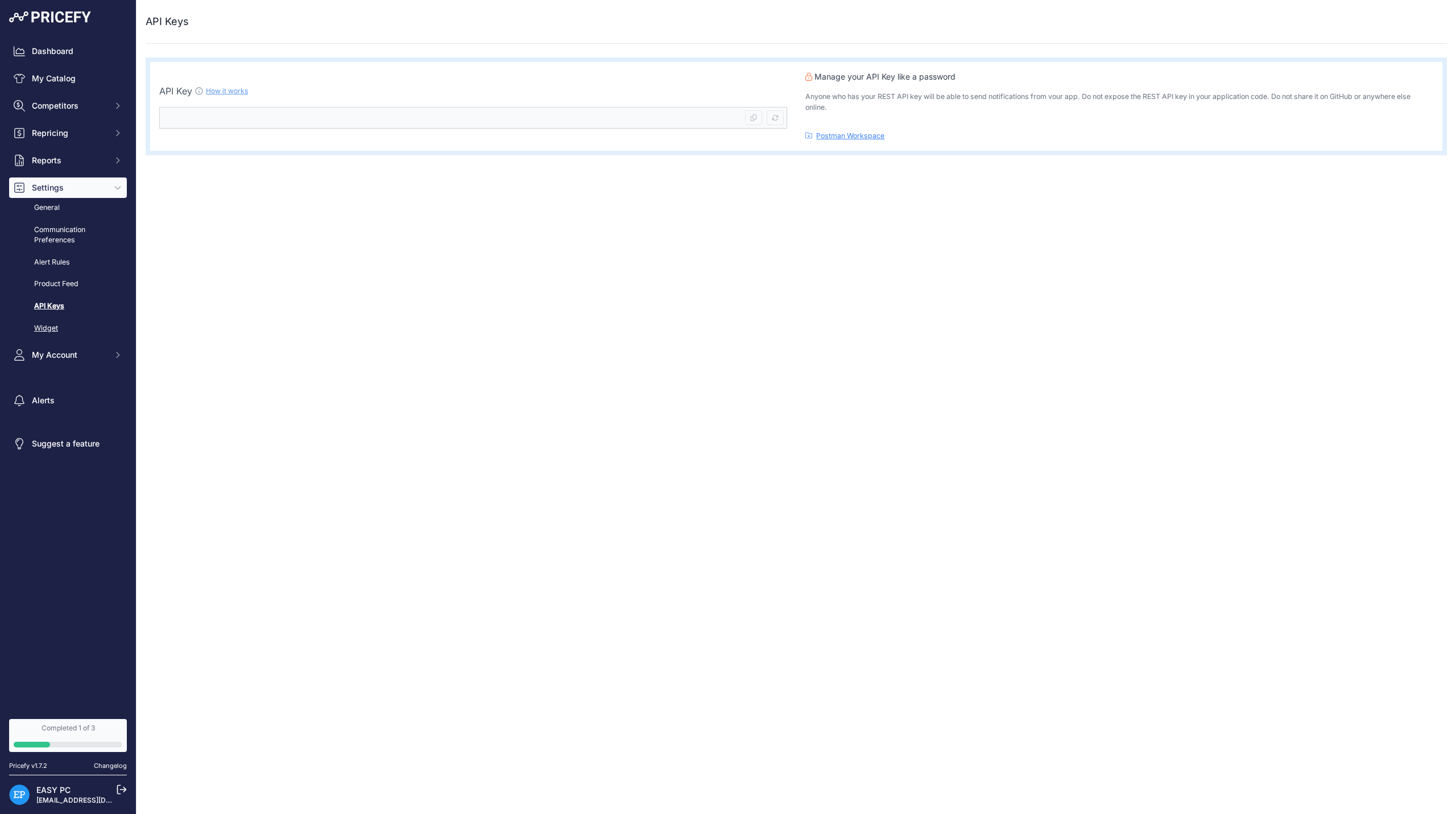
click at [57, 330] on link "Widget" at bounding box center [68, 328] width 118 height 20
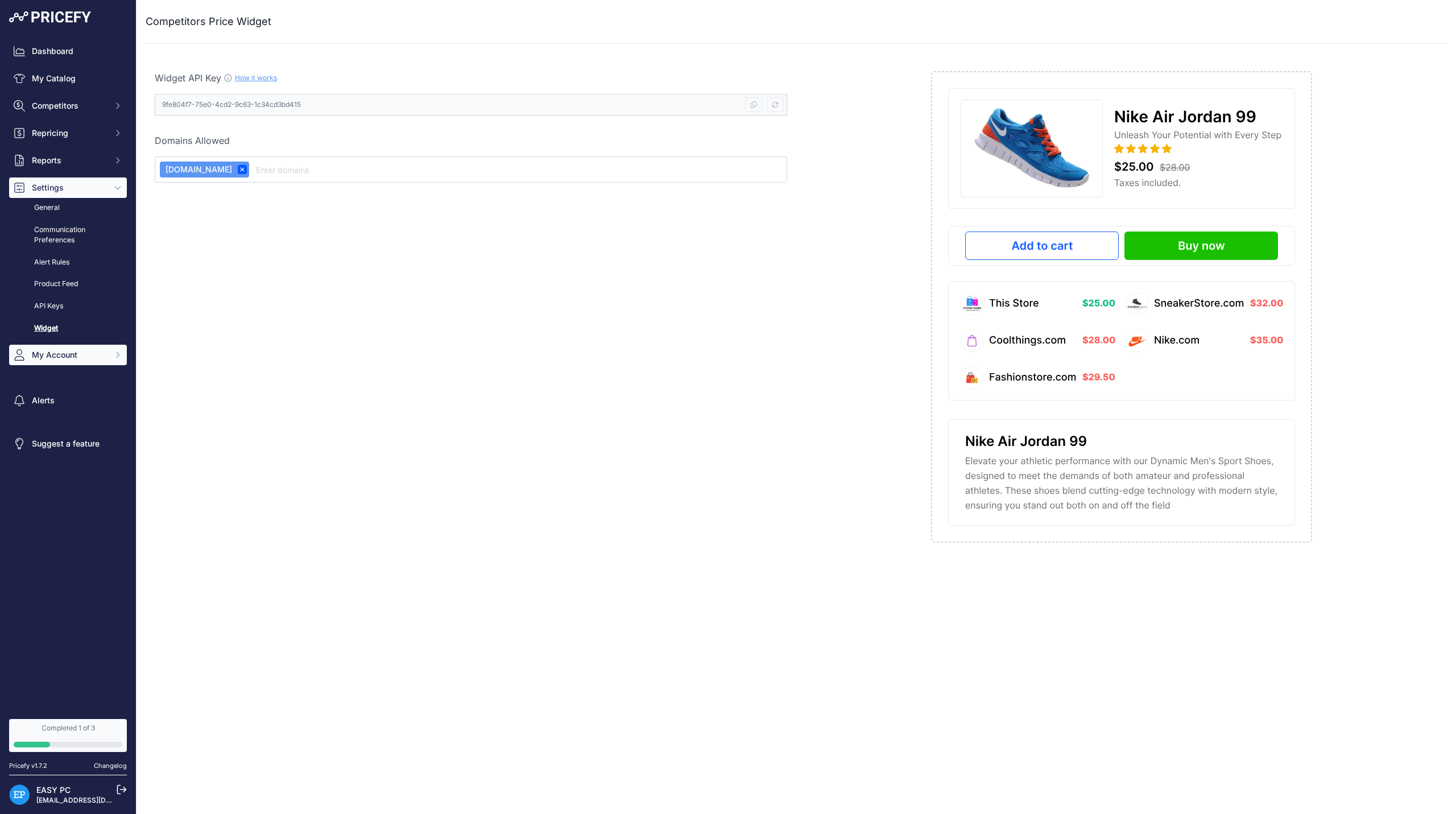
click at [70, 355] on span "My Account" at bounding box center [69, 354] width 75 height 12
click at [100, 108] on span "Competitors" at bounding box center [69, 106] width 75 height 12
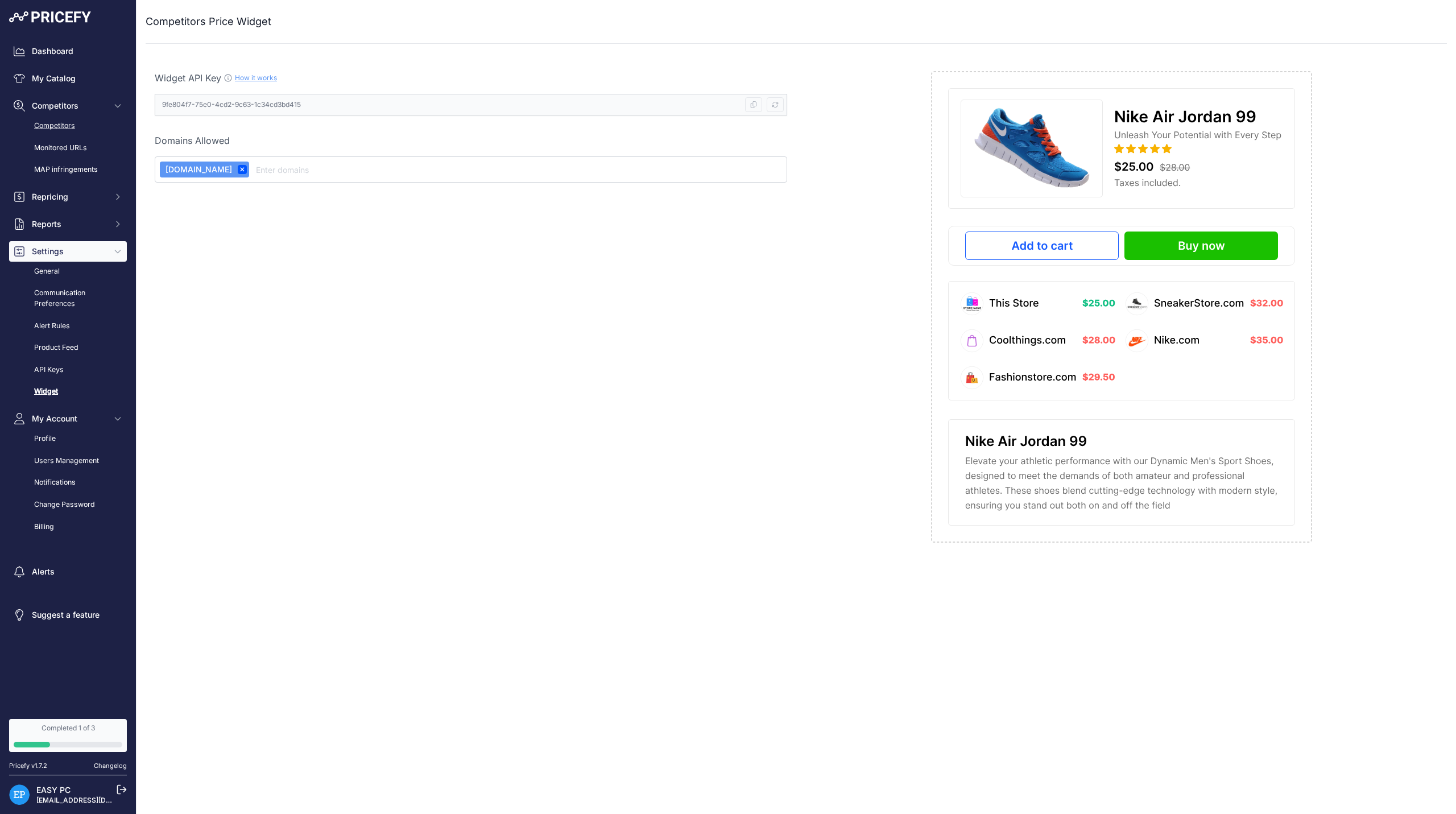
click at [74, 120] on link "Competitors" at bounding box center [68, 126] width 118 height 20
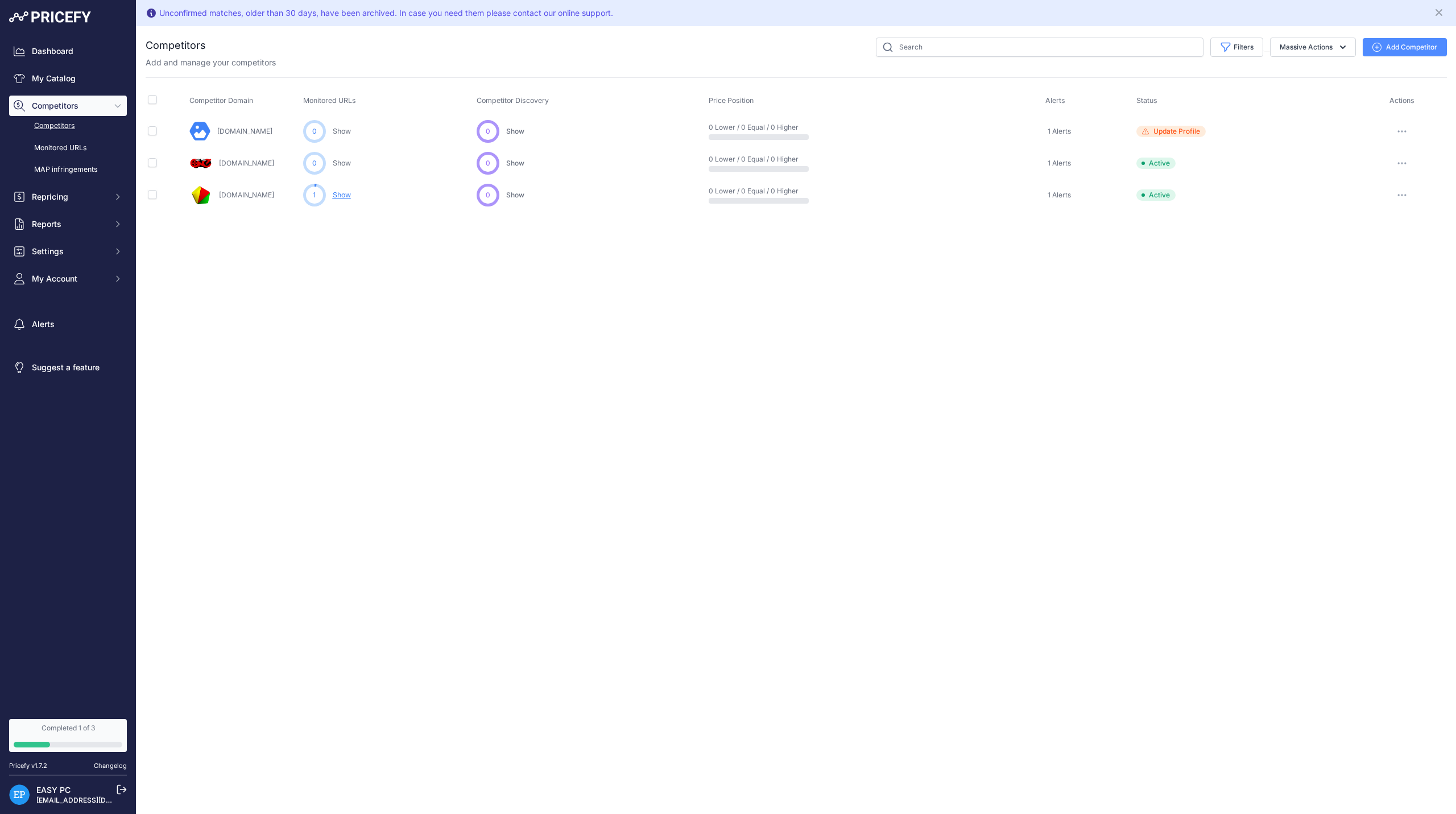
click at [1409, 159] on button "button" at bounding box center [1402, 163] width 22 height 16
click at [1398, 125] on button "button" at bounding box center [1402, 131] width 22 height 16
click at [340, 199] on link "Show" at bounding box center [342, 195] width 18 height 9
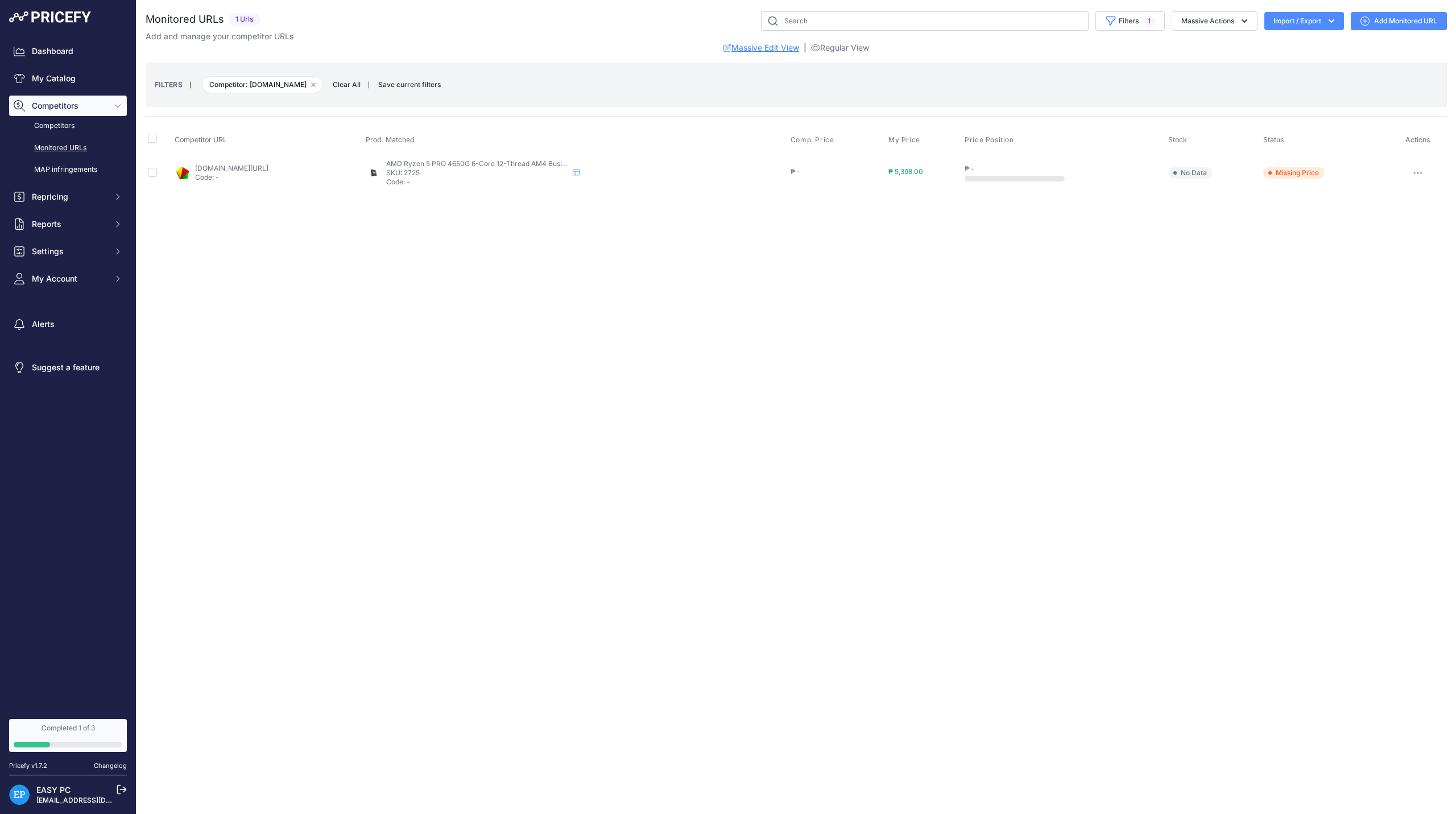
click at [764, 50] on link "Massive Edit View" at bounding box center [761, 47] width 75 height 12
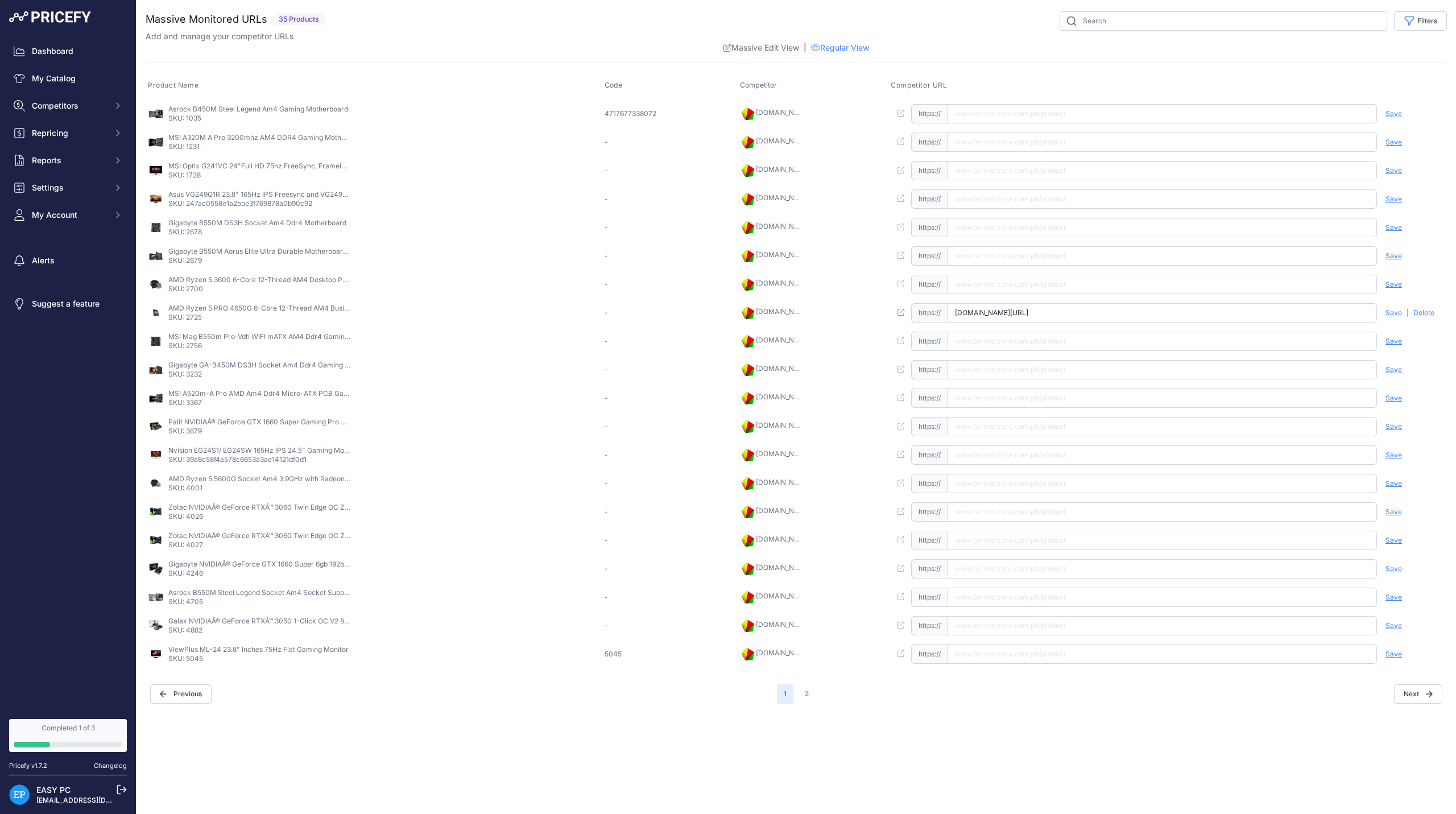
click at [1068, 115] on input "text" at bounding box center [1162, 114] width 429 height 19
click at [905, 115] on icon at bounding box center [900, 113] width 7 height 7
click at [908, 112] on div "Open this link" at bounding box center [901, 114] width 21 height 19
click at [905, 112] on icon at bounding box center [900, 113] width 7 height 7
click at [812, 698] on button "2" at bounding box center [807, 694] width 18 height 21
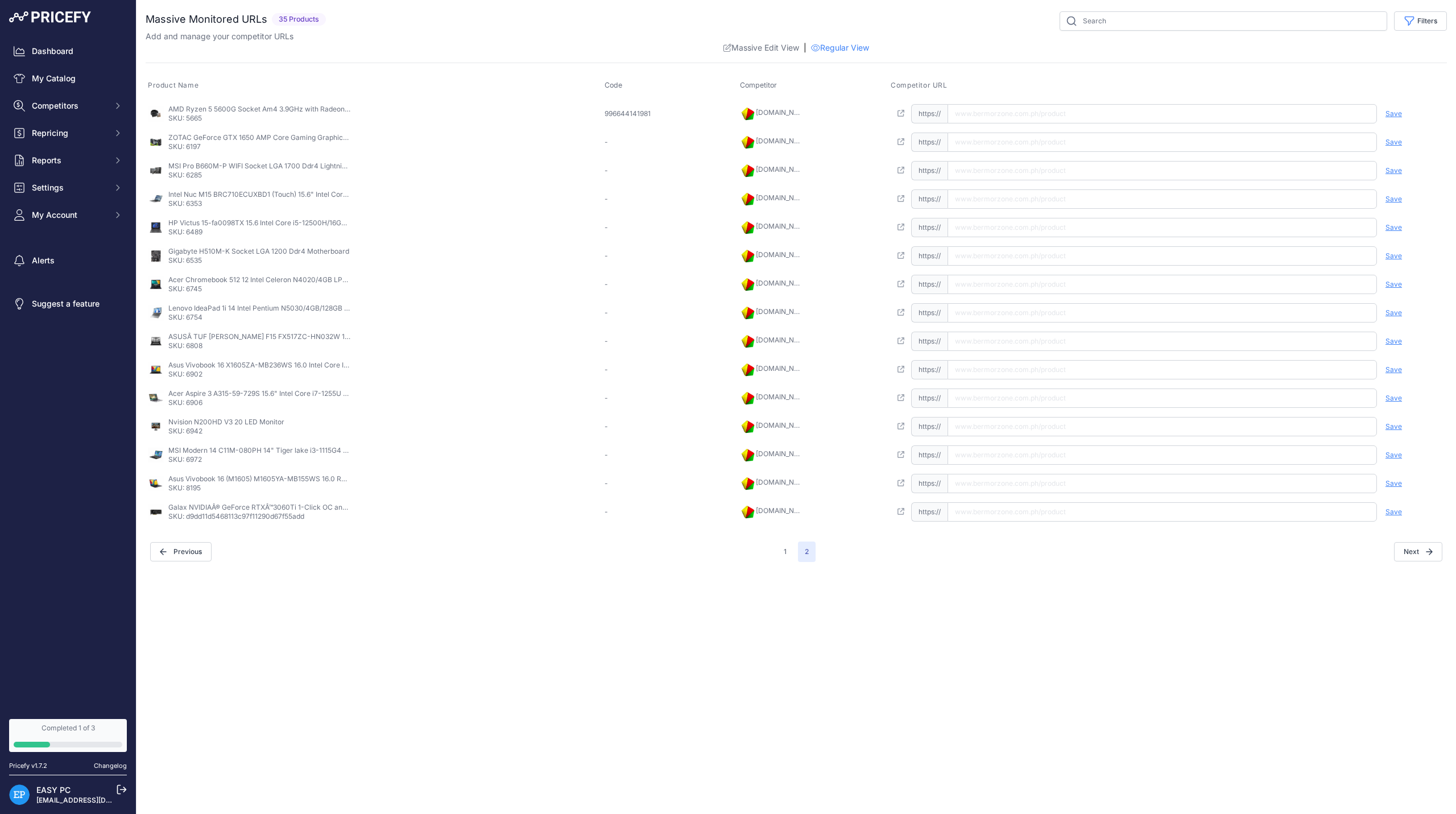
click at [948, 117] on span "https://" at bounding box center [930, 114] width 36 height 19
click at [985, 112] on input "text" at bounding box center [1162, 114] width 429 height 19
drag, startPoint x: 985, startPoint y: 114, endPoint x: 72, endPoint y: 222, distance: 919.4
click at [72, 222] on button "My Account" at bounding box center [68, 215] width 118 height 21
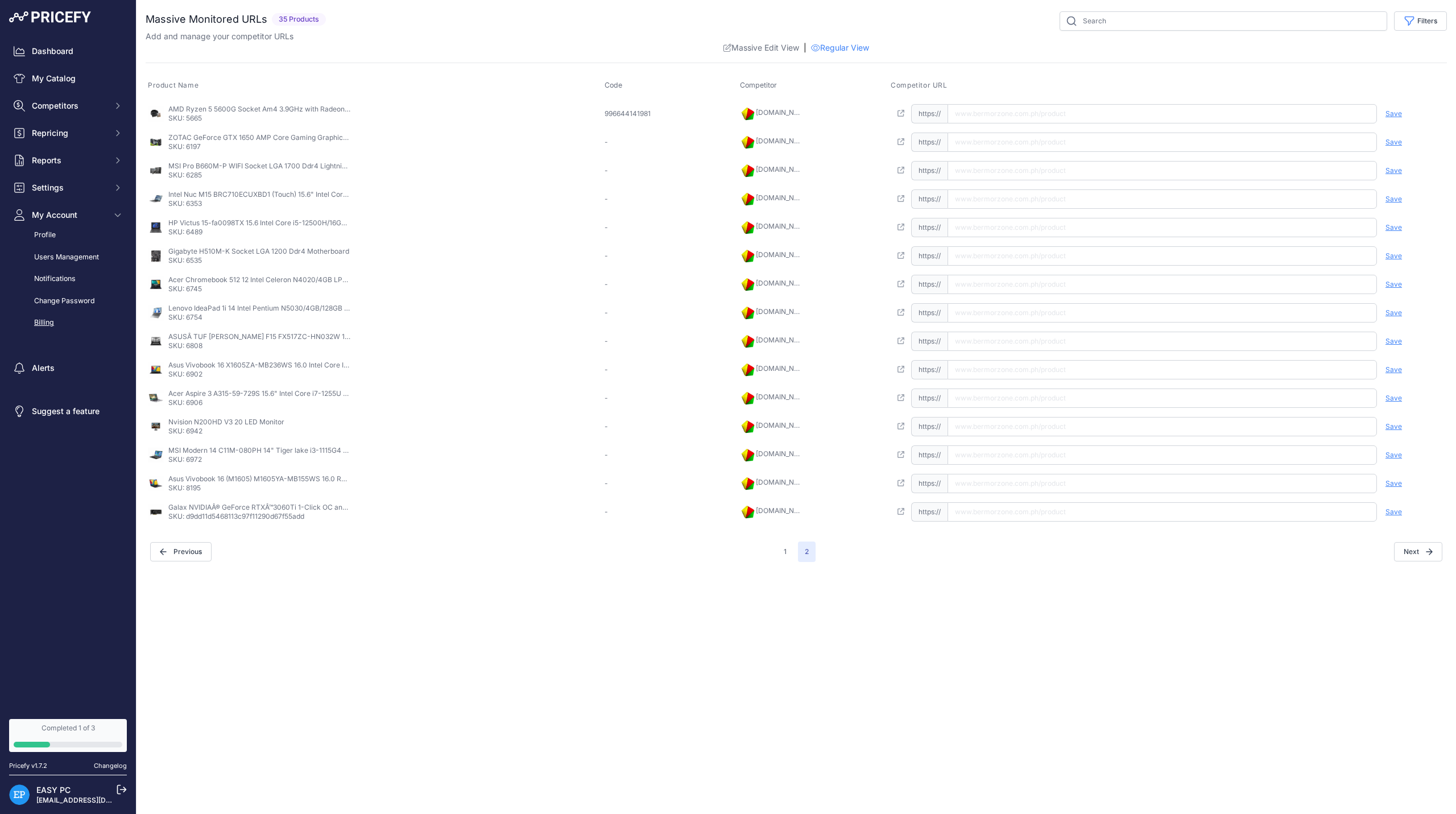
click at [56, 318] on link "Billing" at bounding box center [68, 323] width 118 height 20
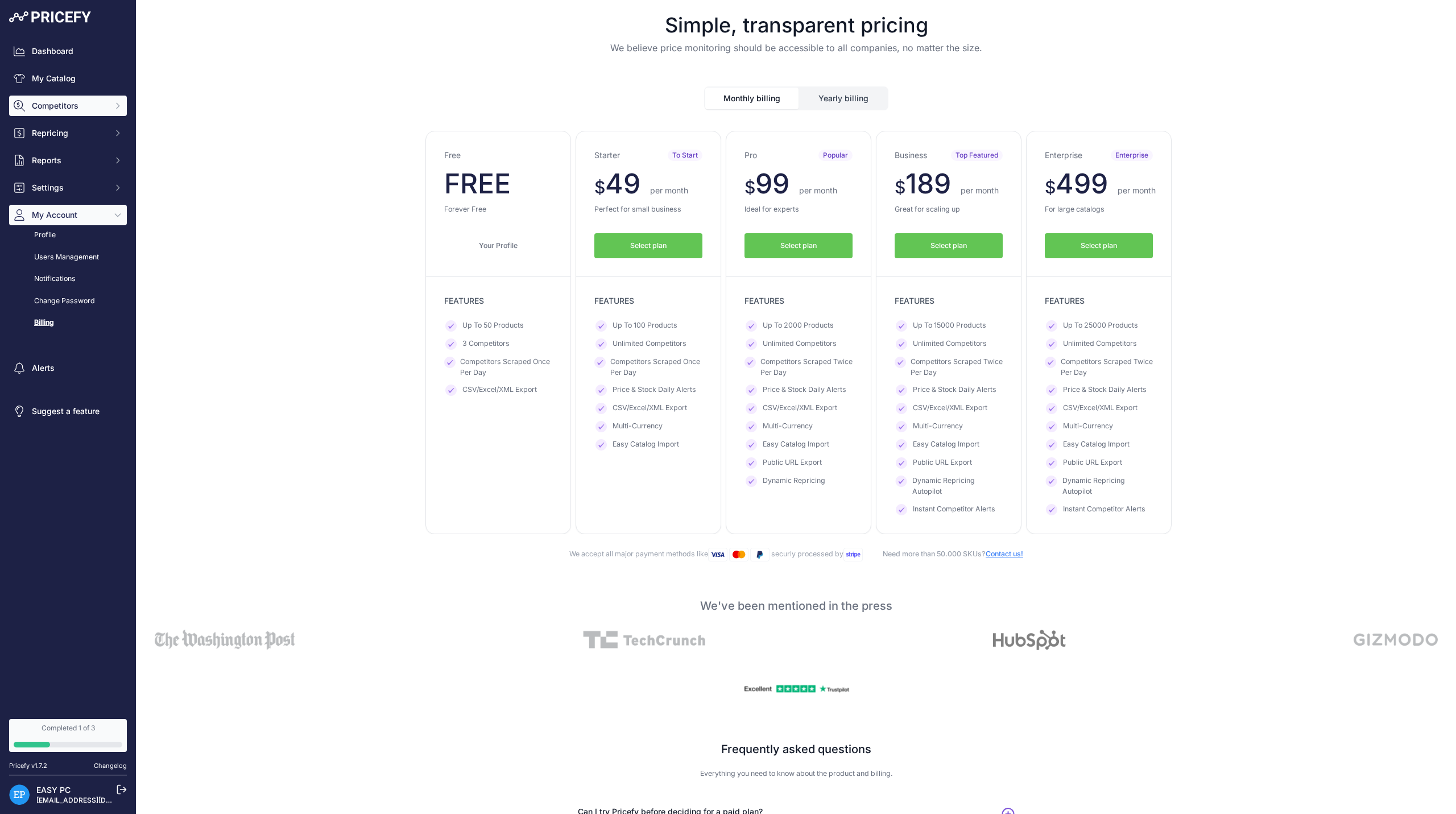
click at [99, 108] on span "Competitors" at bounding box center [69, 106] width 75 height 12
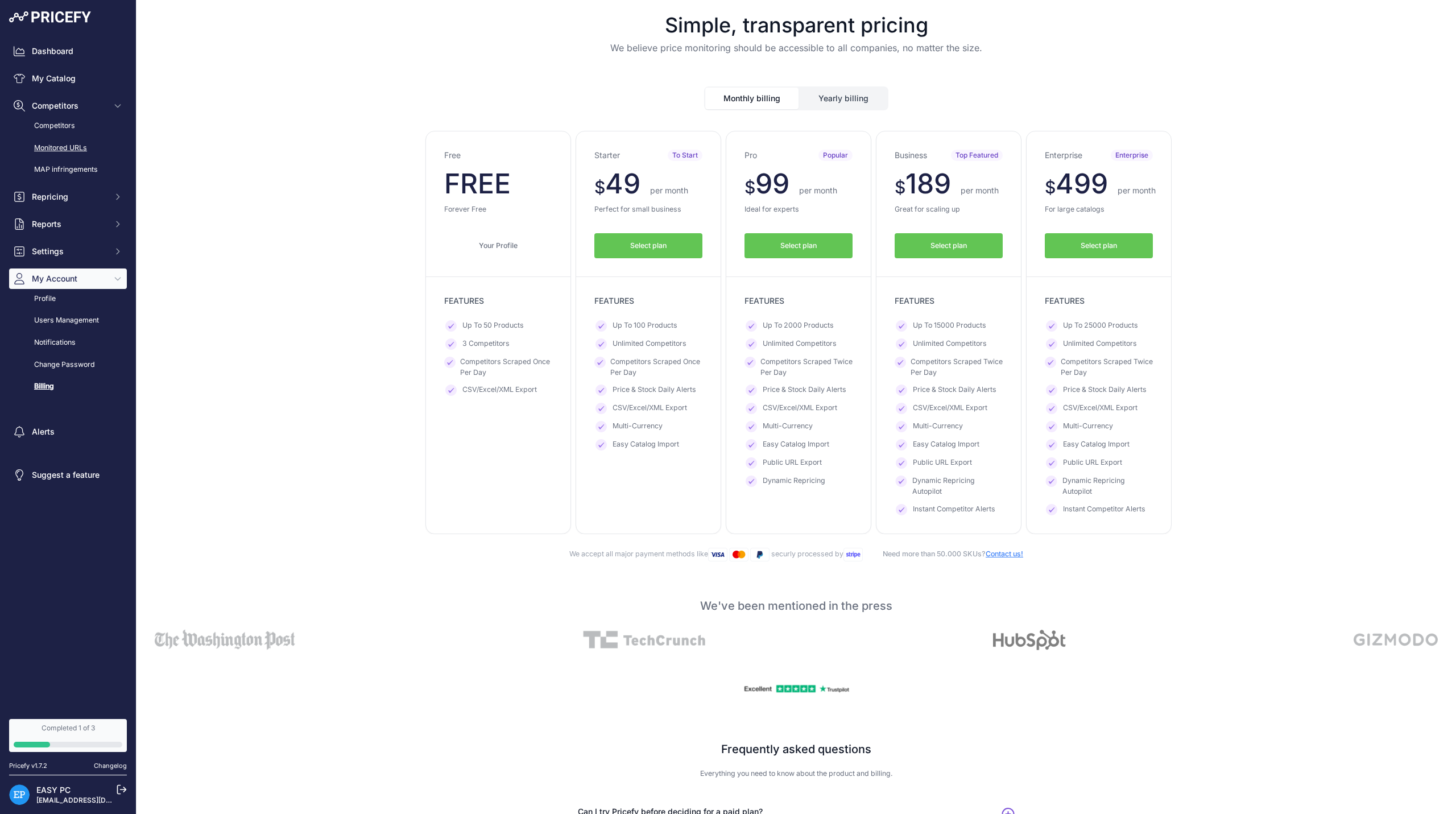
click at [100, 149] on link "Monitored URLs" at bounding box center [68, 148] width 118 height 20
